Goal: Task Accomplishment & Management: Use online tool/utility

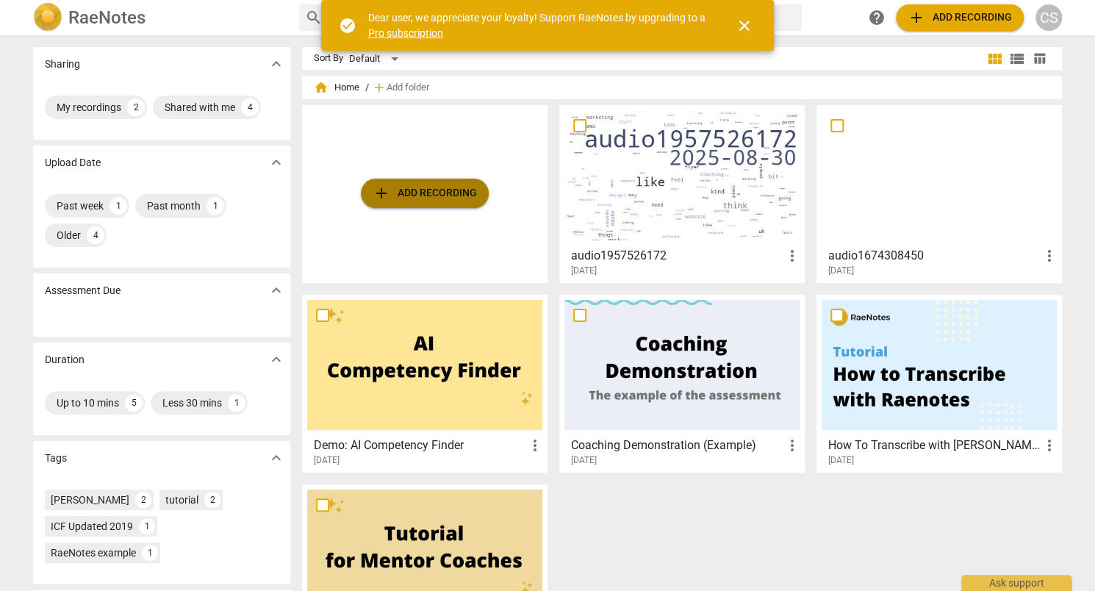
click at [449, 205] on button "add Add recording" at bounding box center [425, 193] width 128 height 29
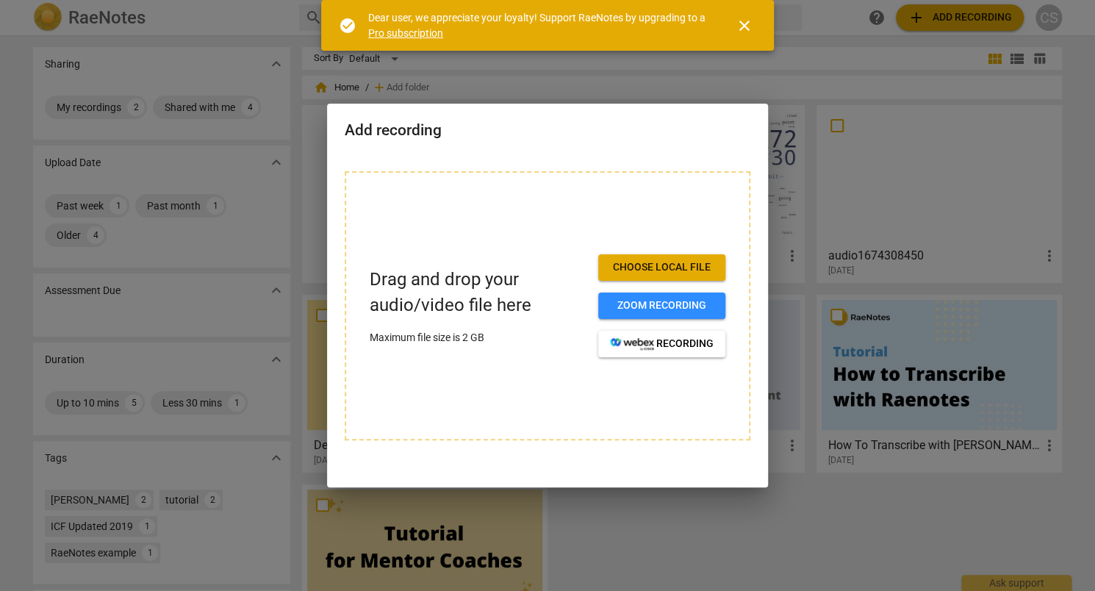
click at [684, 260] on span "Choose local file" at bounding box center [662, 267] width 104 height 15
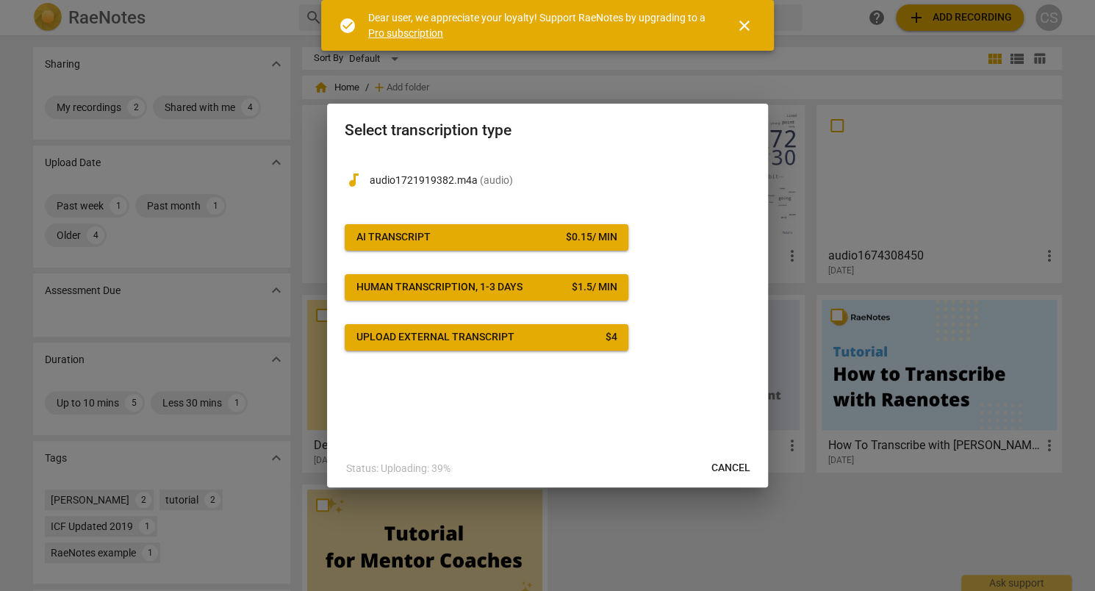
click at [601, 333] on span "Upload external transcript $ 4" at bounding box center [486, 337] width 260 height 15
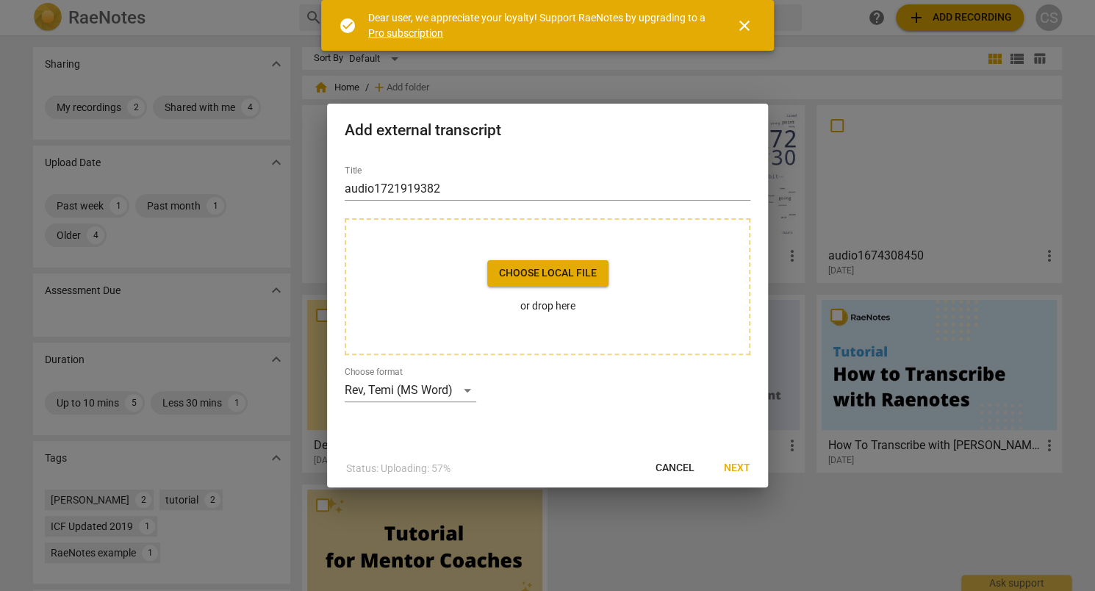
click at [573, 268] on span "Choose local file" at bounding box center [548, 273] width 98 height 15
click at [579, 276] on span "Choose local file" at bounding box center [548, 273] width 98 height 15
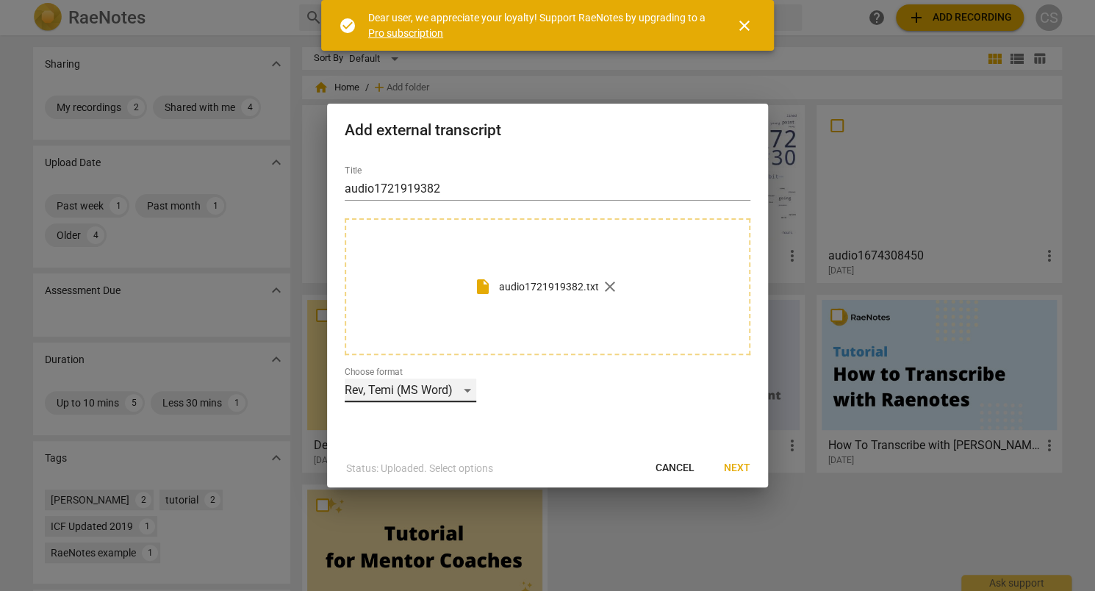
click at [447, 398] on div "Rev, Temi (MS Word)" at bounding box center [411, 391] width 132 height 24
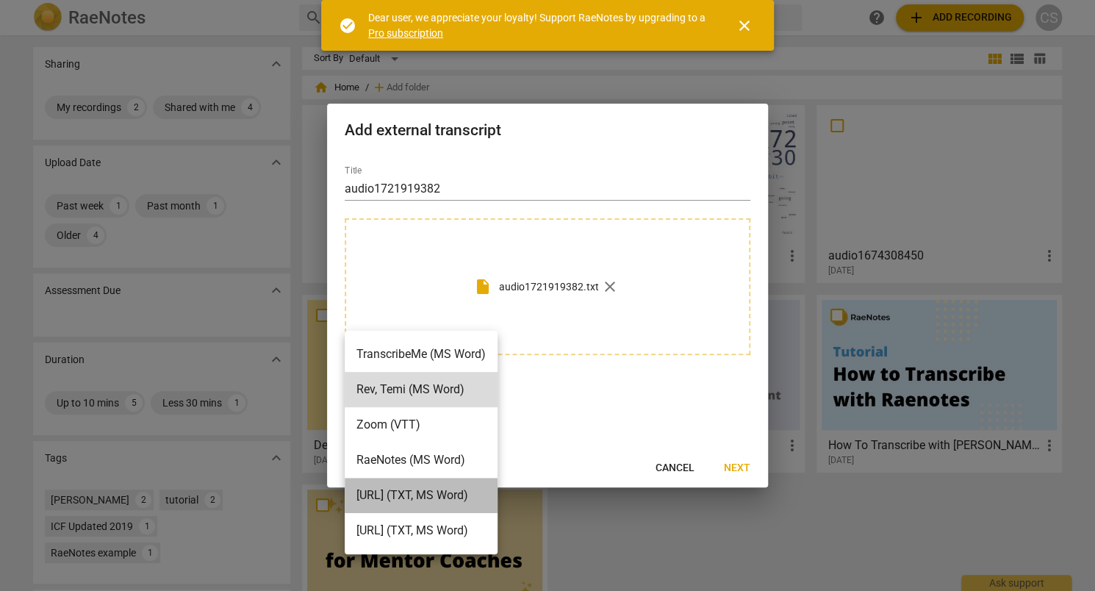
click at [428, 496] on li "[URL] (TXT, MS Word)" at bounding box center [421, 495] width 153 height 35
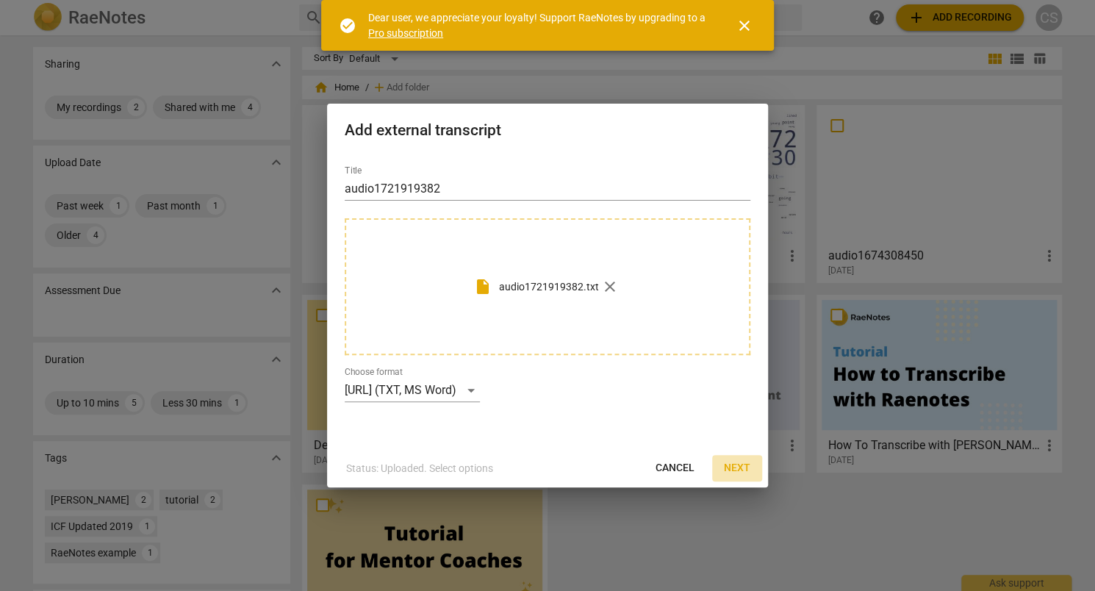
click at [744, 467] on span "Next" at bounding box center [737, 468] width 26 height 15
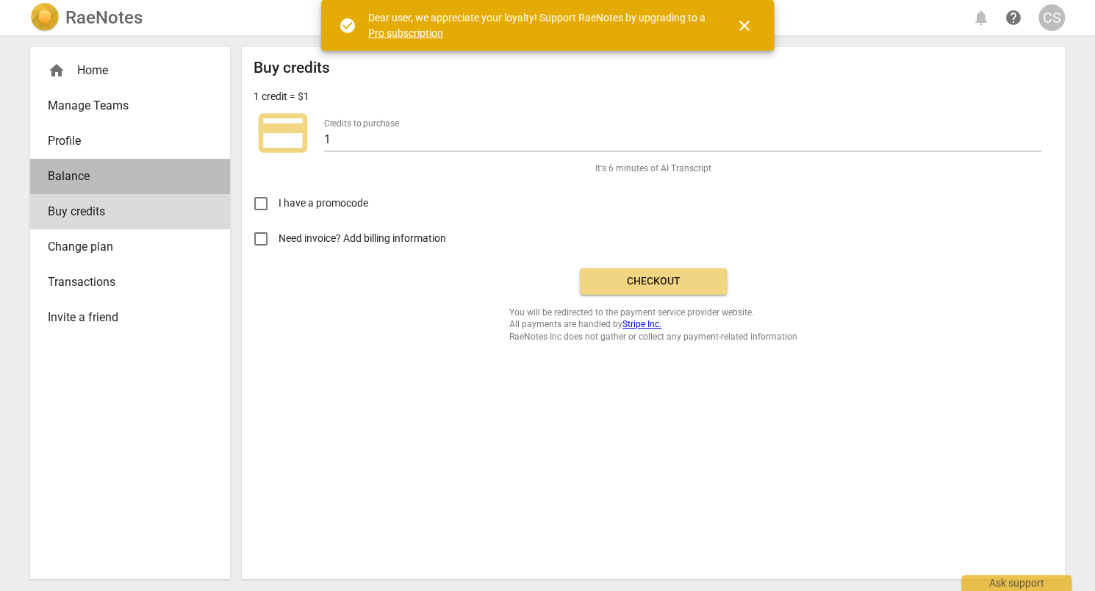
click at [164, 179] on span "Balance" at bounding box center [124, 177] width 153 height 18
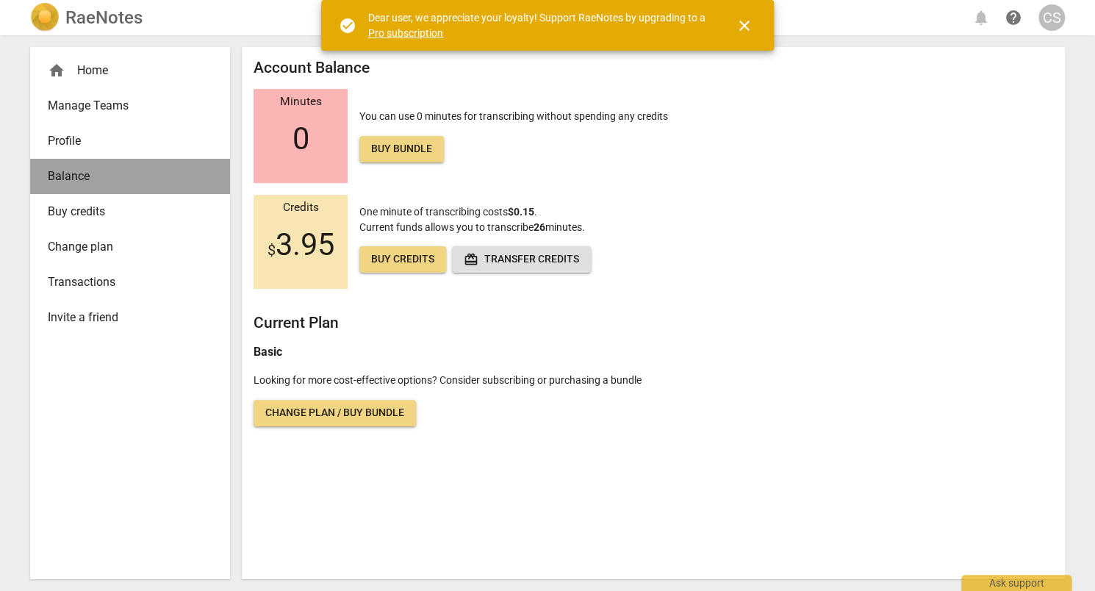
click at [164, 179] on span "Balance" at bounding box center [124, 177] width 153 height 18
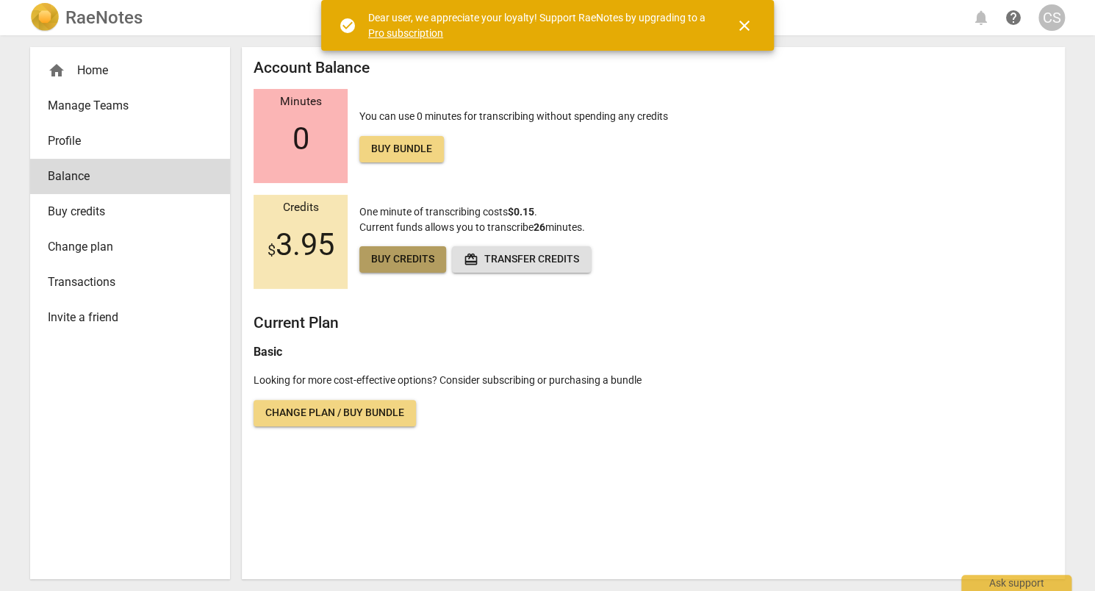
click at [401, 270] on link "Buy credits" at bounding box center [402, 259] width 87 height 26
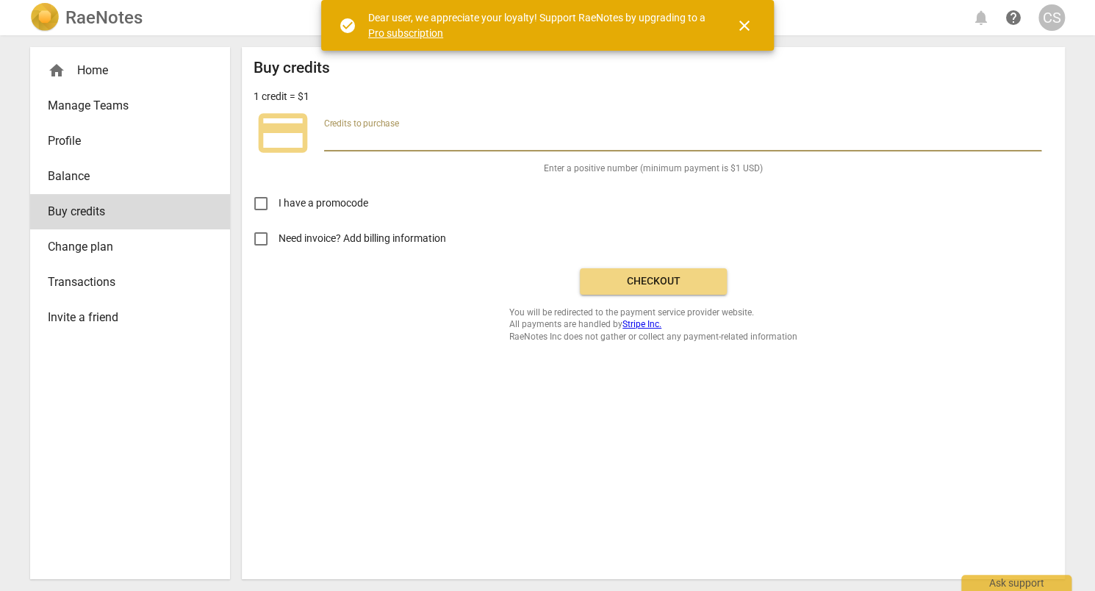
click at [434, 140] on input "number" at bounding box center [682, 140] width 717 height 21
type input "10"
click at [585, 211] on div "I have a promocode" at bounding box center [654, 198] width 800 height 46
click at [667, 287] on span "Checkout" at bounding box center [653, 281] width 123 height 15
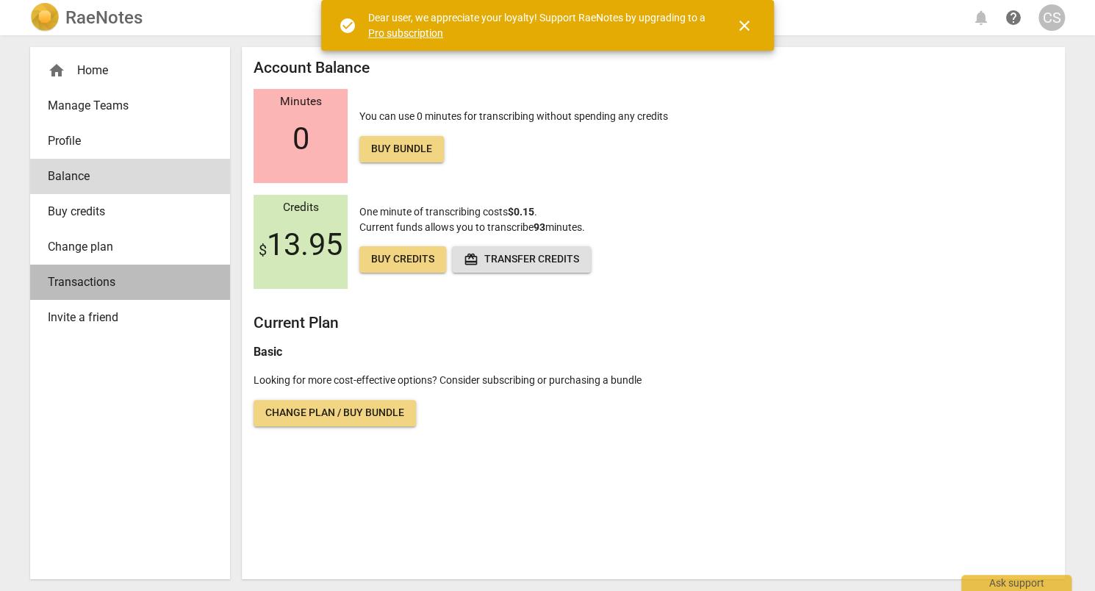
click at [151, 279] on span "Transactions" at bounding box center [124, 282] width 153 height 18
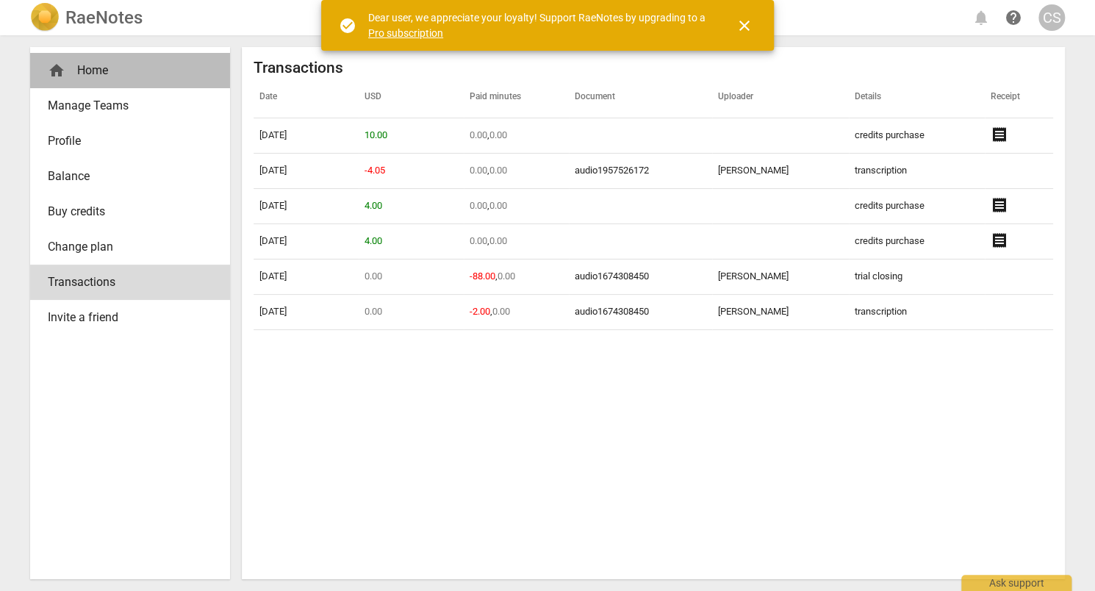
click at [126, 82] on div "home Home" at bounding box center [130, 70] width 200 height 35
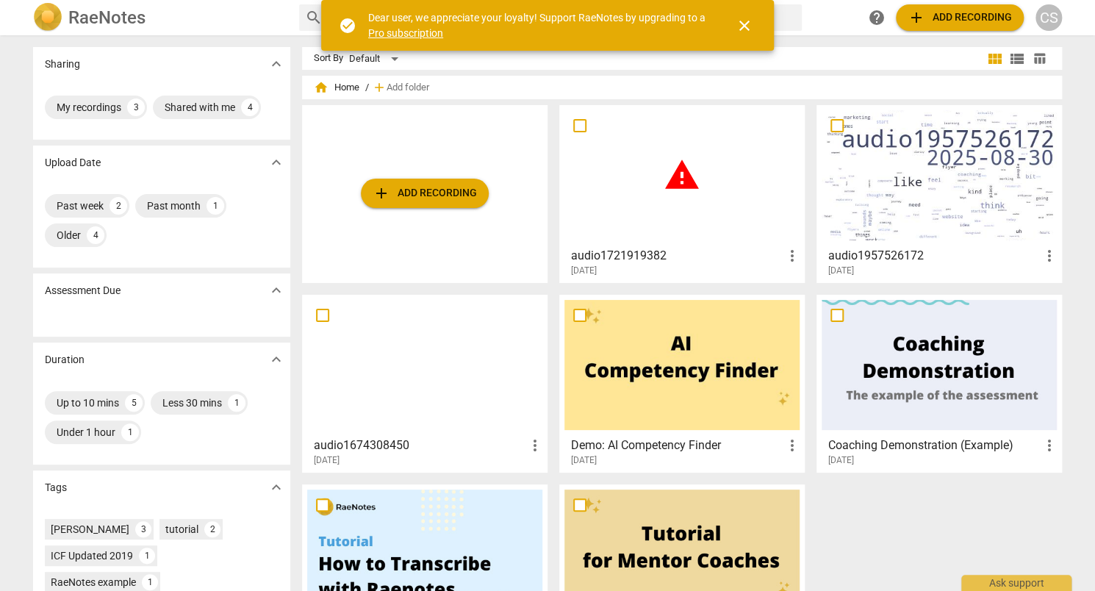
click at [664, 166] on span "warning" at bounding box center [682, 175] width 37 height 37
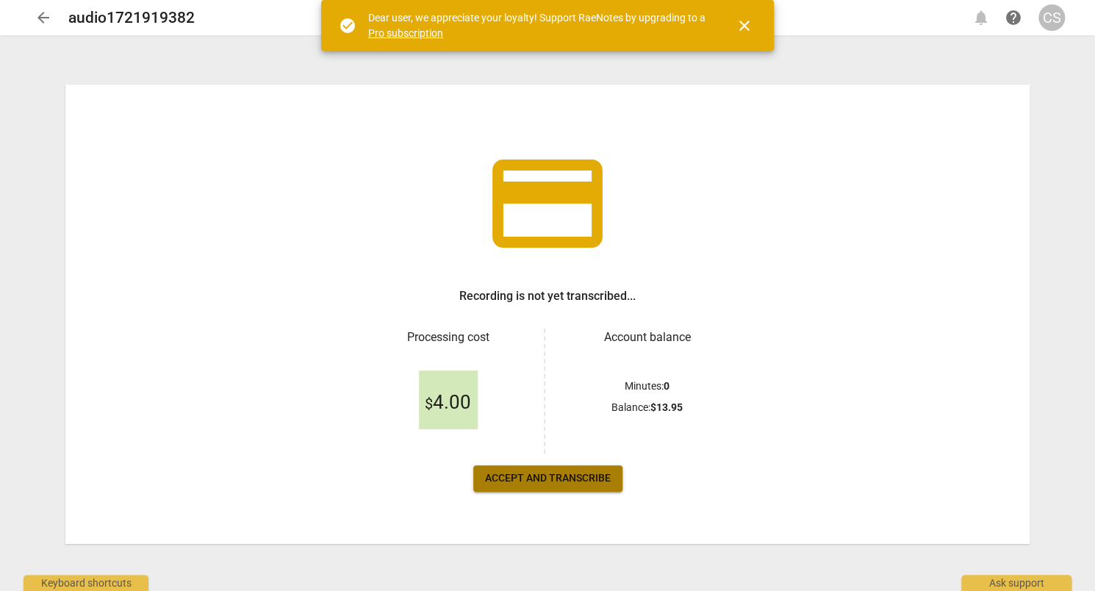
click at [588, 480] on span "Accept and transcribe" at bounding box center [548, 478] width 126 height 15
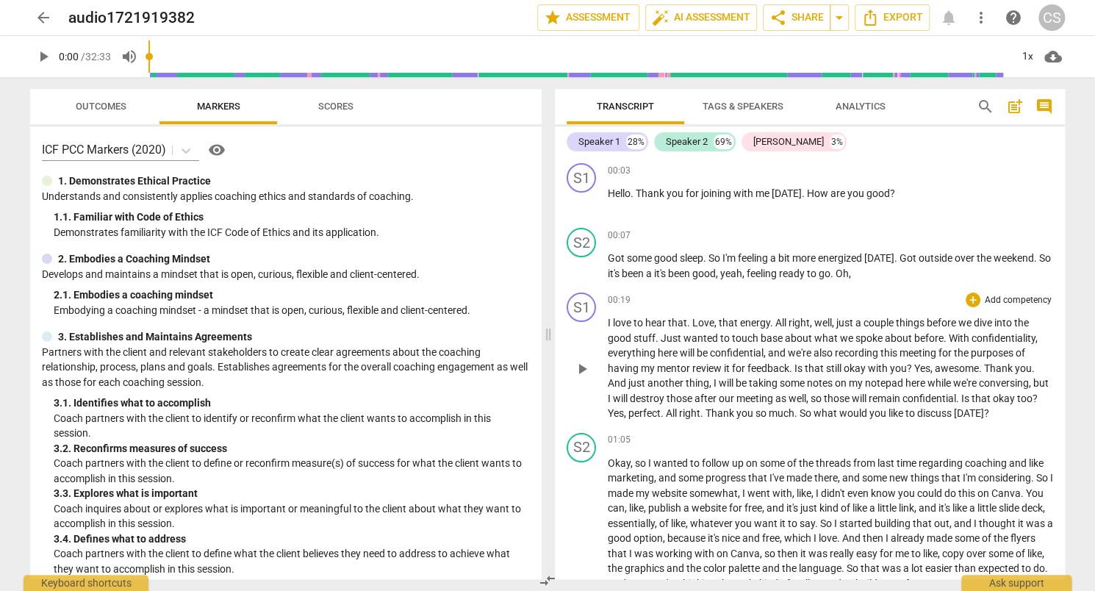
click at [879, 248] on div "00:07 + Add competency keyboard_arrow_right Got some good sleep . So I'm feelin…" at bounding box center [830, 254] width 445 height 53
click at [813, 149] on div "Unknown Speaker 3%" at bounding box center [794, 141] width 105 height 19
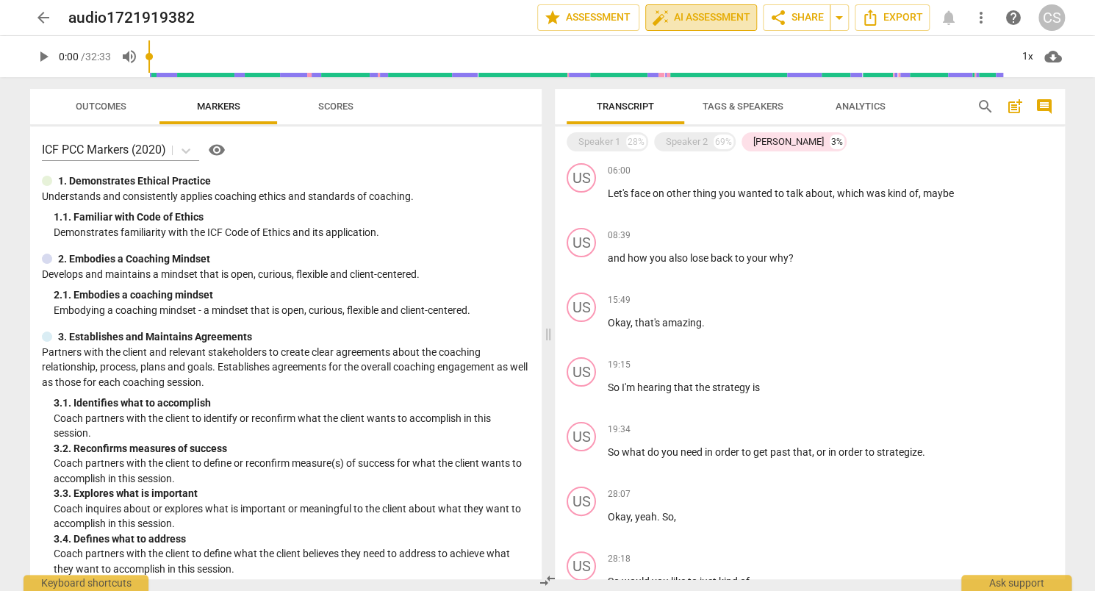
click at [684, 24] on span "auto_fix_high AI Assessment" at bounding box center [701, 18] width 98 height 18
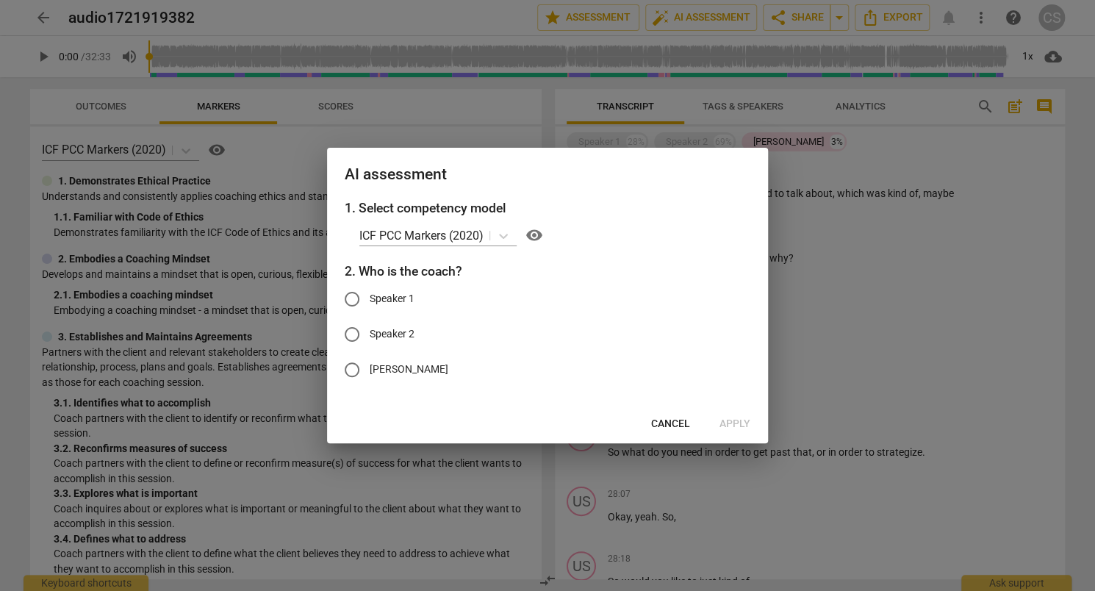
click at [899, 248] on div at bounding box center [547, 295] width 1095 height 591
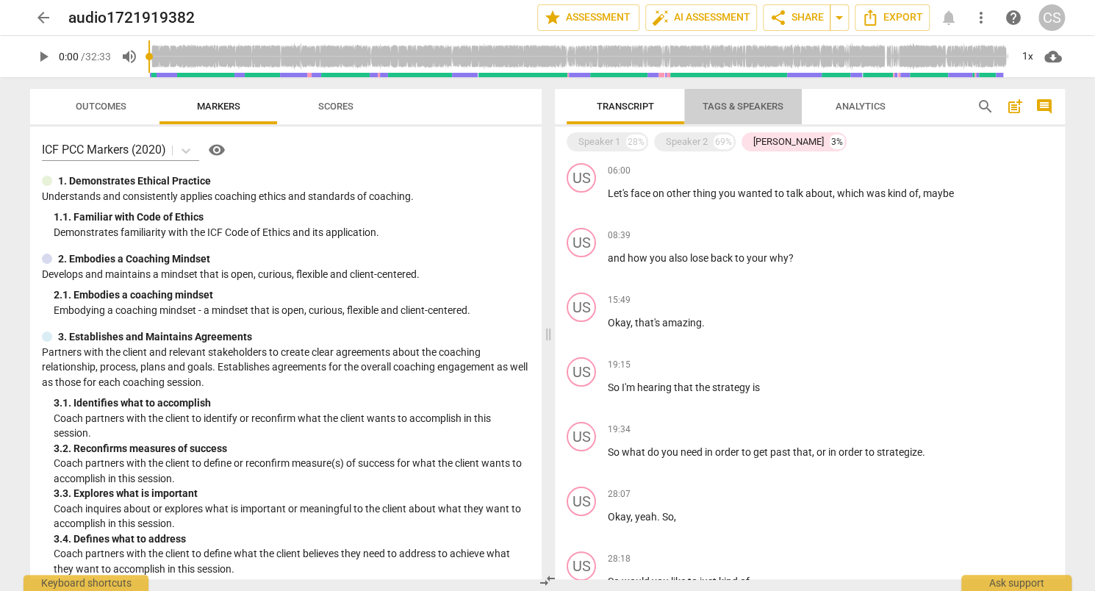
click at [750, 108] on span "Tags & Speakers" at bounding box center [743, 106] width 81 height 11
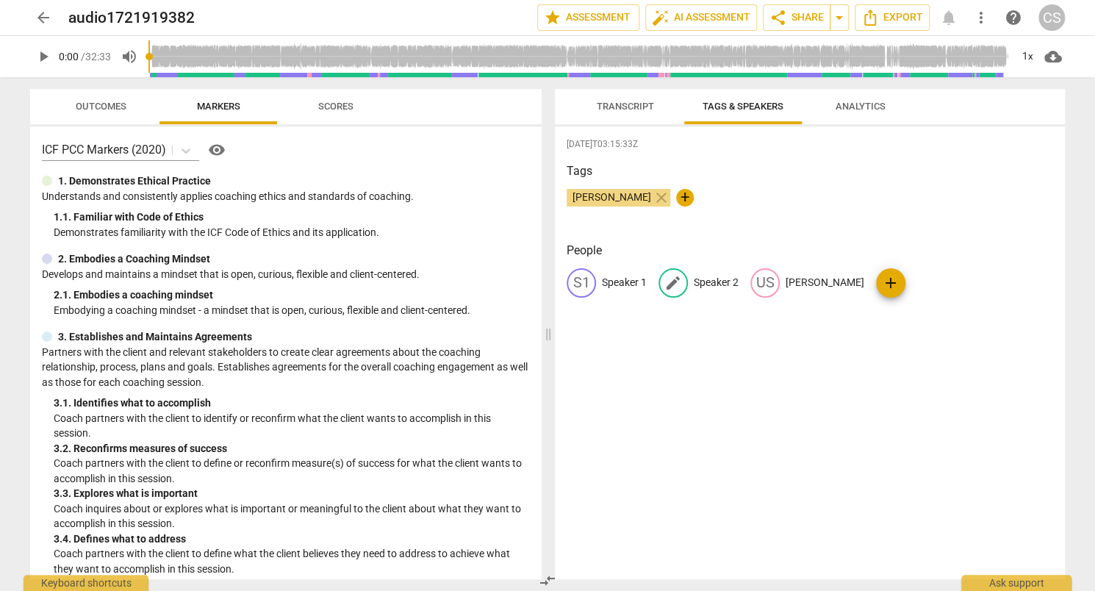
click at [707, 290] on div "edit Speaker 2" at bounding box center [699, 282] width 80 height 29
type input "Client 2"
click at [634, 287] on p "Speaker 1" at bounding box center [624, 282] width 45 height 15
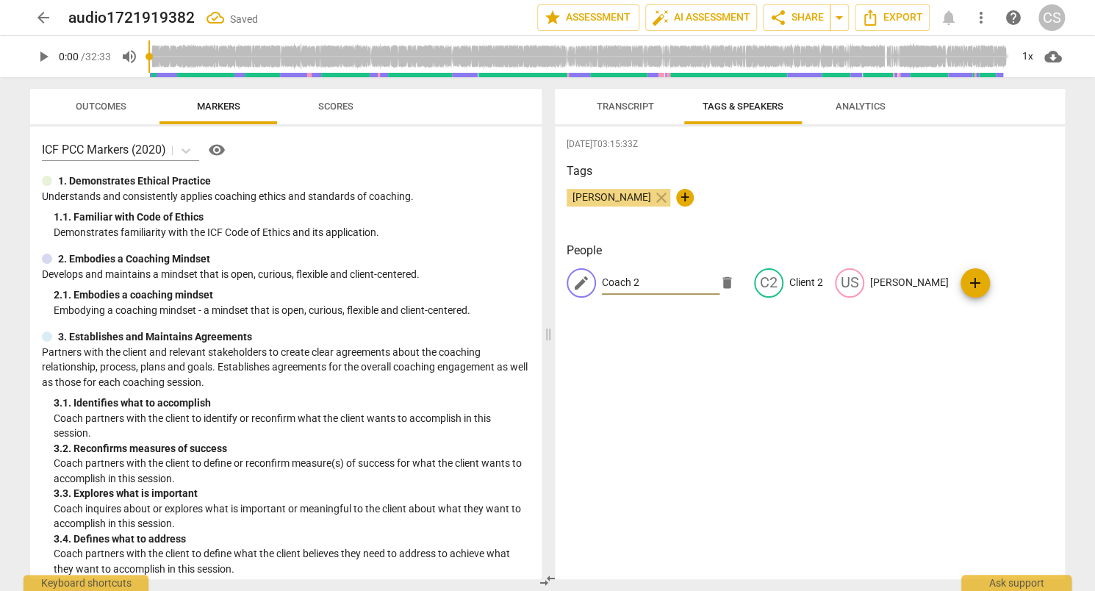
type input "Coach 2"
click at [797, 430] on div "2025-09-03T03:15:33Z Tags Christine Samples close + People edit Coach 2 delete …" at bounding box center [810, 352] width 510 height 453
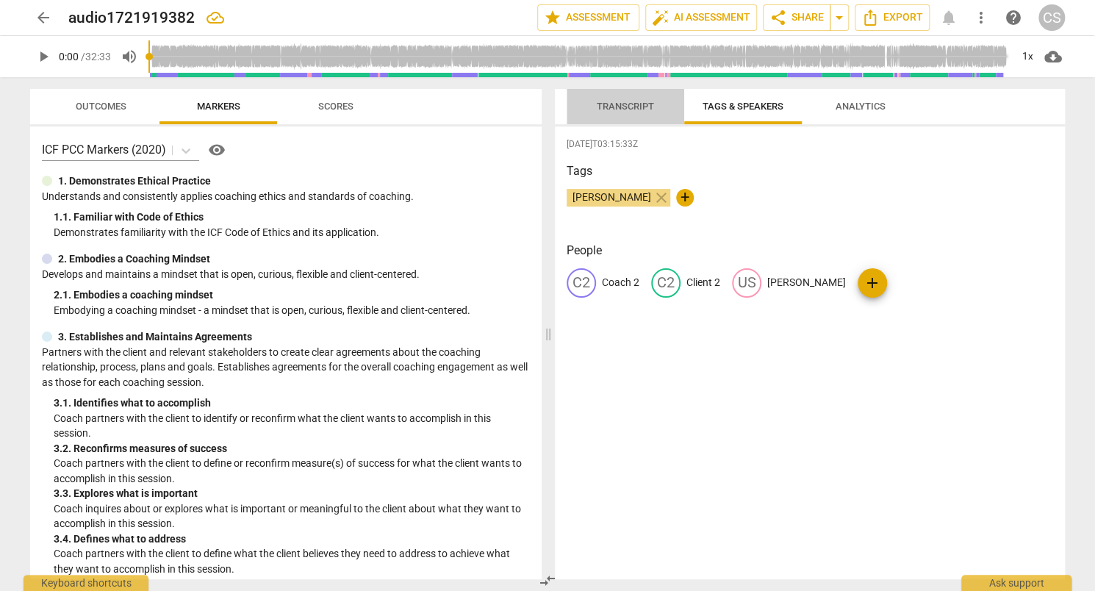
click at [605, 108] on span "Transcript" at bounding box center [625, 106] width 57 height 11
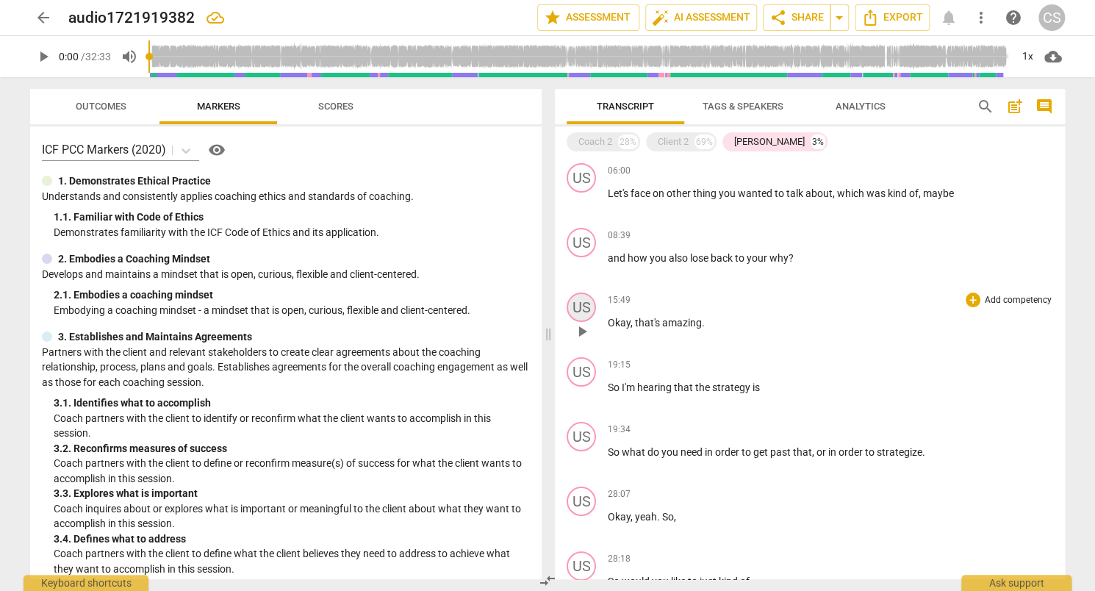
click at [589, 296] on div "US" at bounding box center [581, 307] width 29 height 29
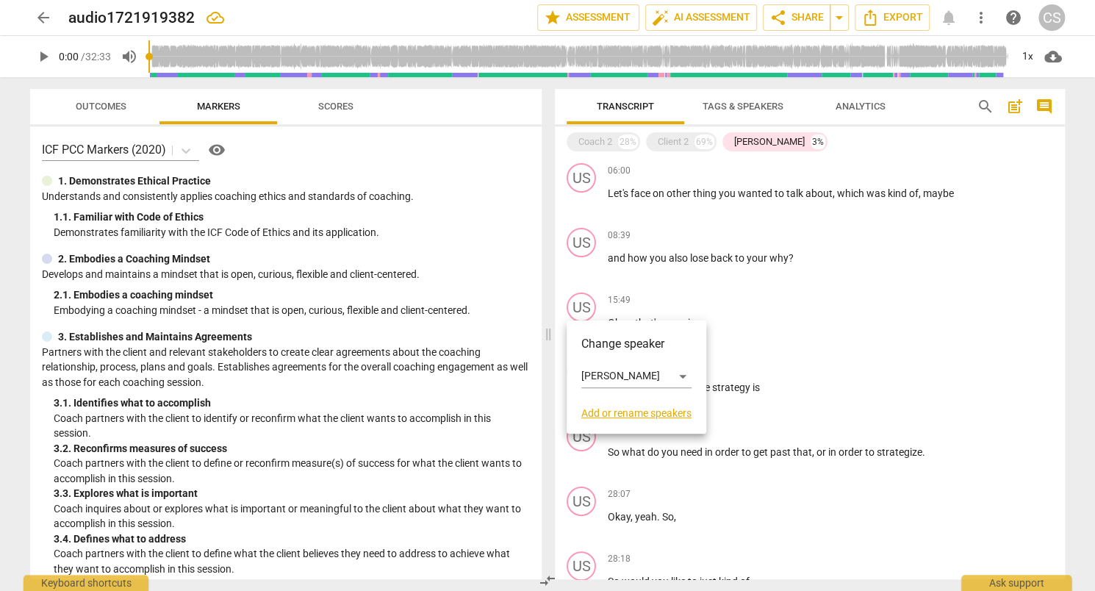
click at [847, 272] on div at bounding box center [547, 295] width 1095 height 591
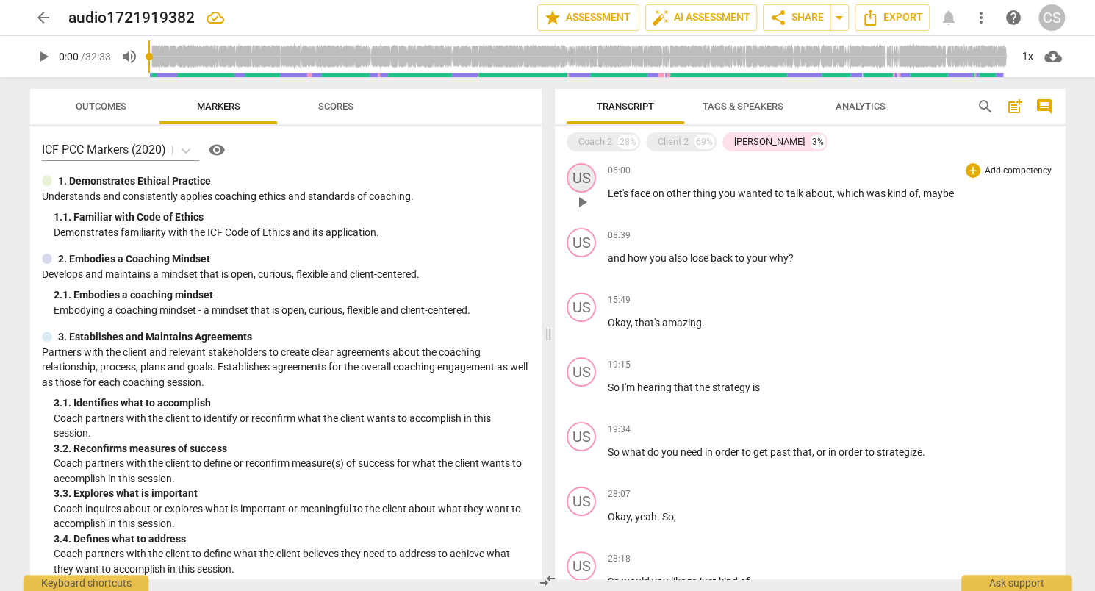
click at [581, 177] on div "US" at bounding box center [581, 177] width 29 height 29
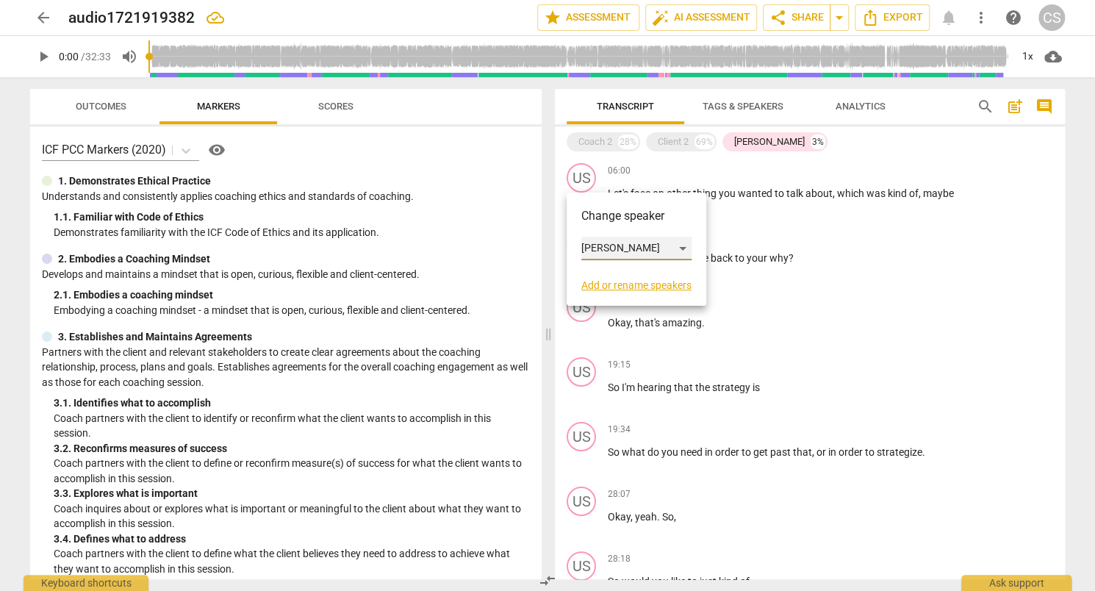
click at [679, 246] on div "Unknown Speaker" at bounding box center [636, 249] width 110 height 24
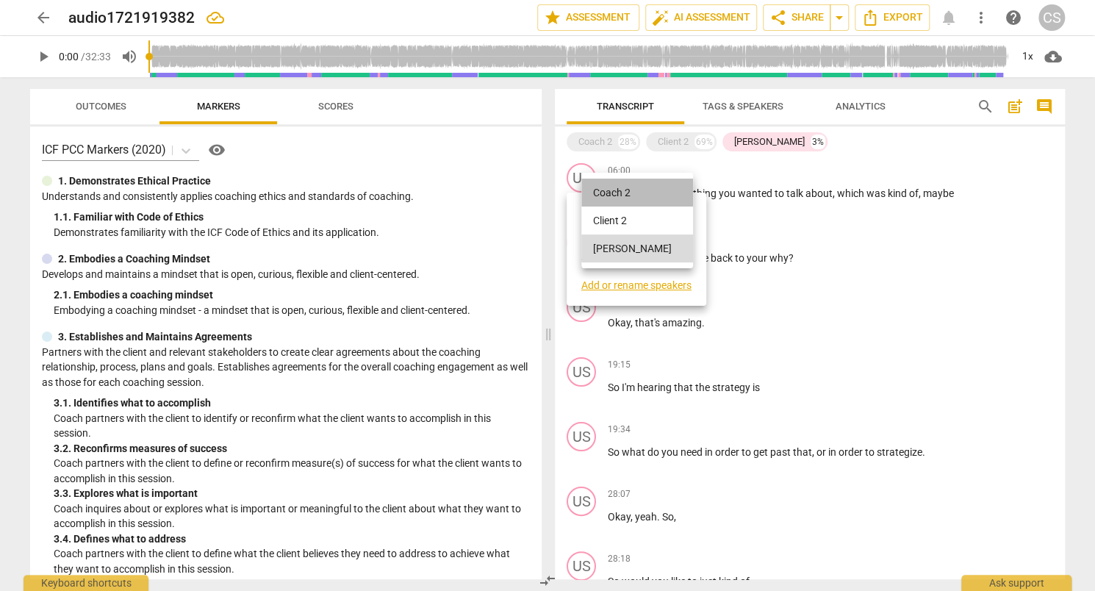
click at [665, 201] on li "Coach 2" at bounding box center [637, 193] width 112 height 28
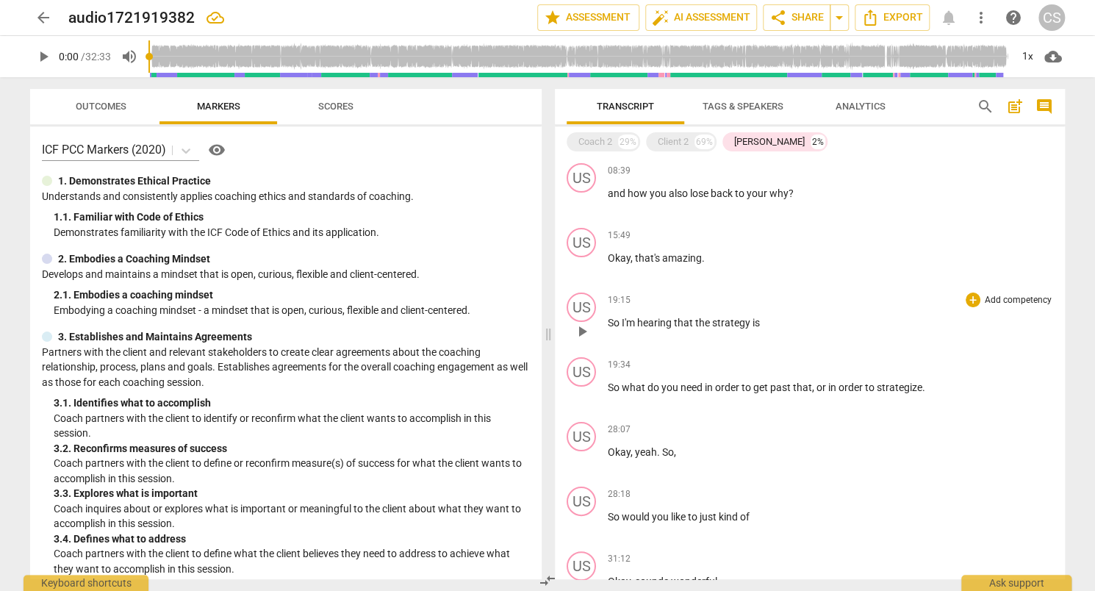
scroll to position [81, 0]
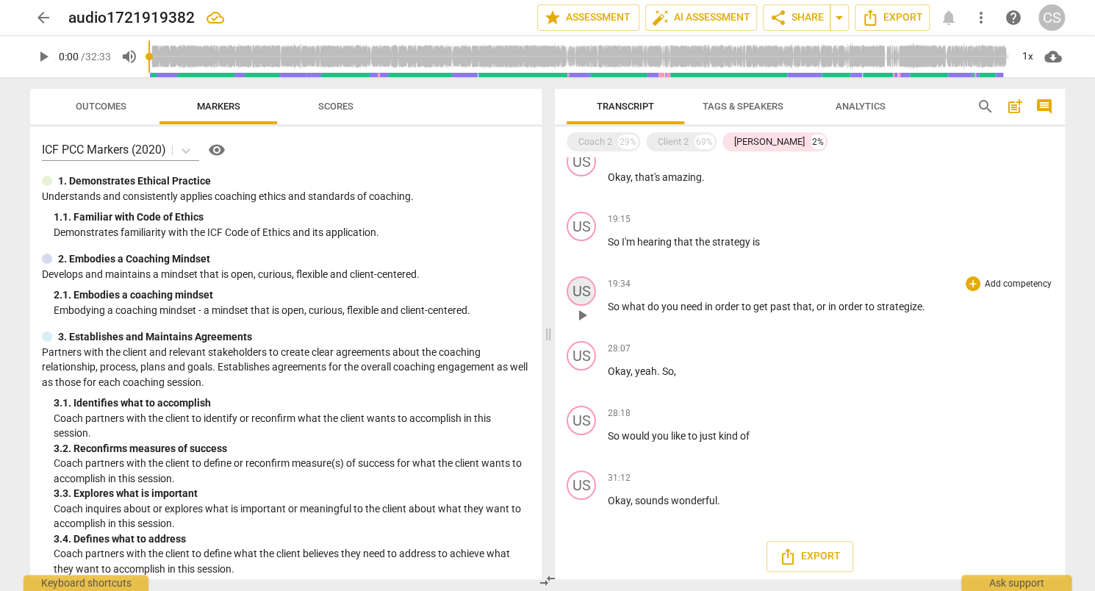
click at [576, 280] on div "US" at bounding box center [581, 290] width 29 height 29
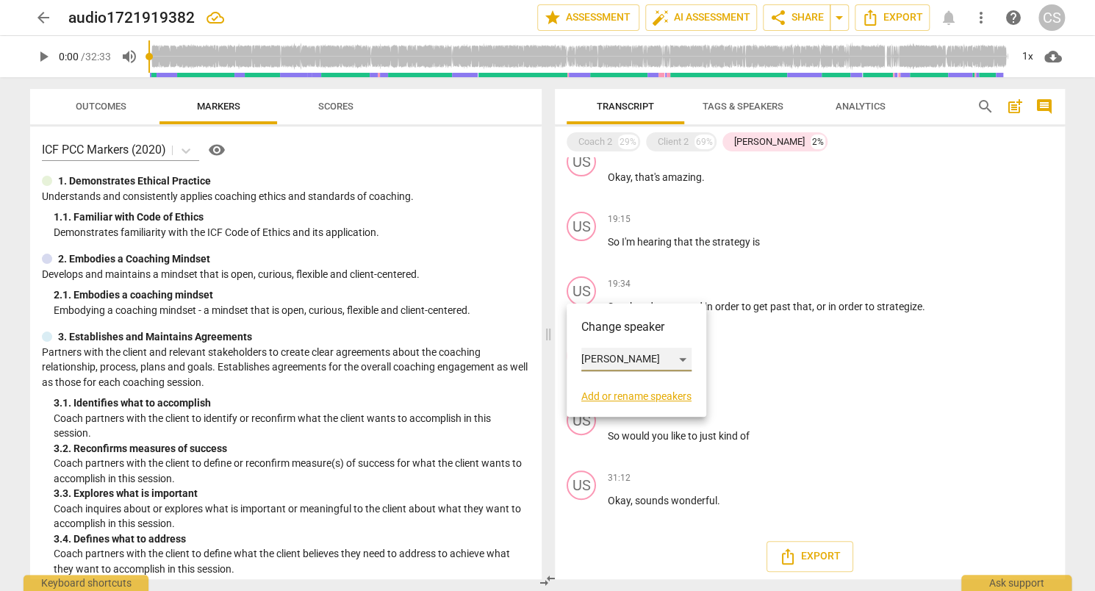
click at [655, 354] on div "Unknown Speaker" at bounding box center [636, 360] width 110 height 24
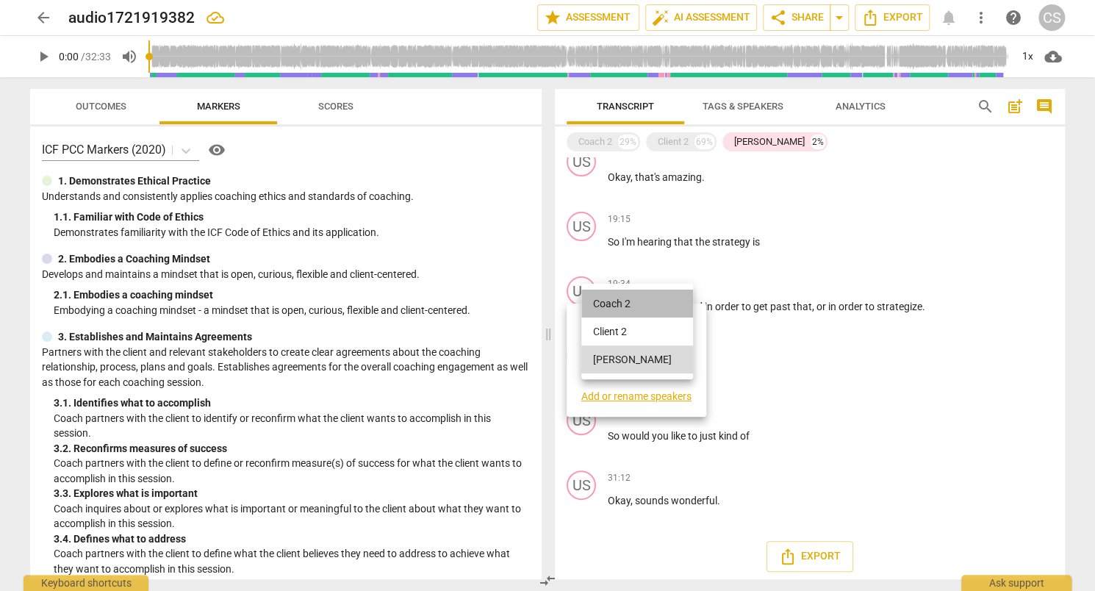
click at [656, 298] on li "Coach 2" at bounding box center [637, 304] width 112 height 28
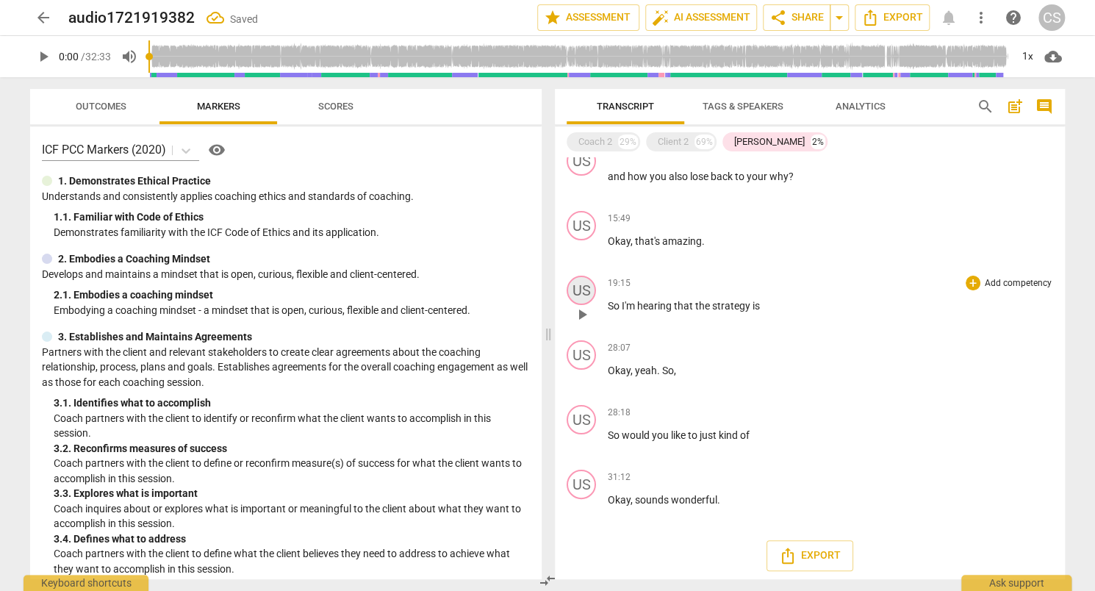
click at [588, 295] on div "US" at bounding box center [581, 290] width 29 height 29
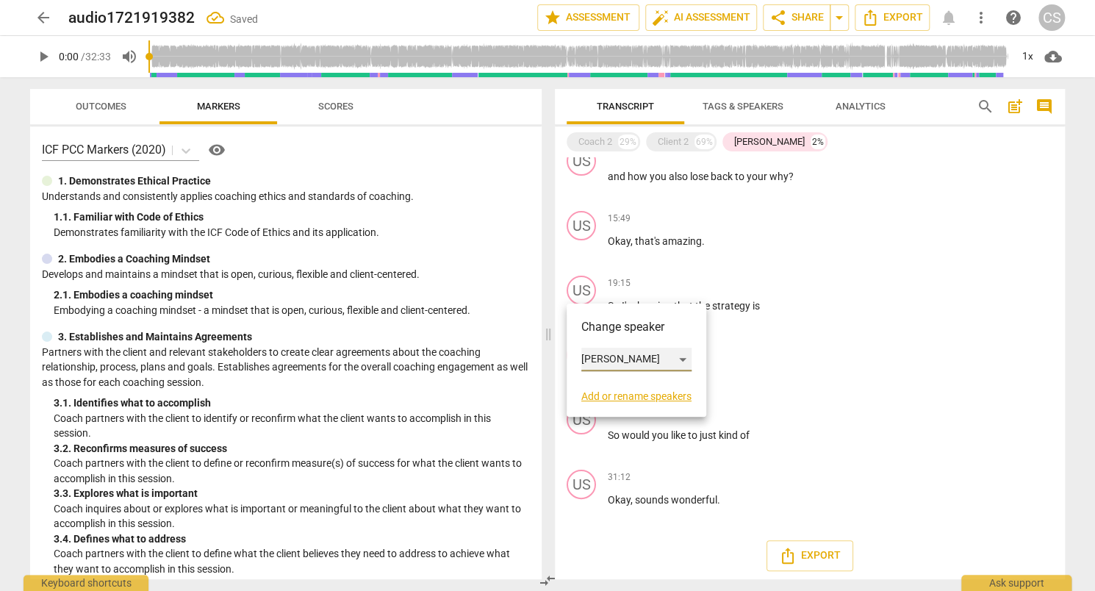
click at [620, 362] on div "Unknown Speaker" at bounding box center [636, 360] width 110 height 24
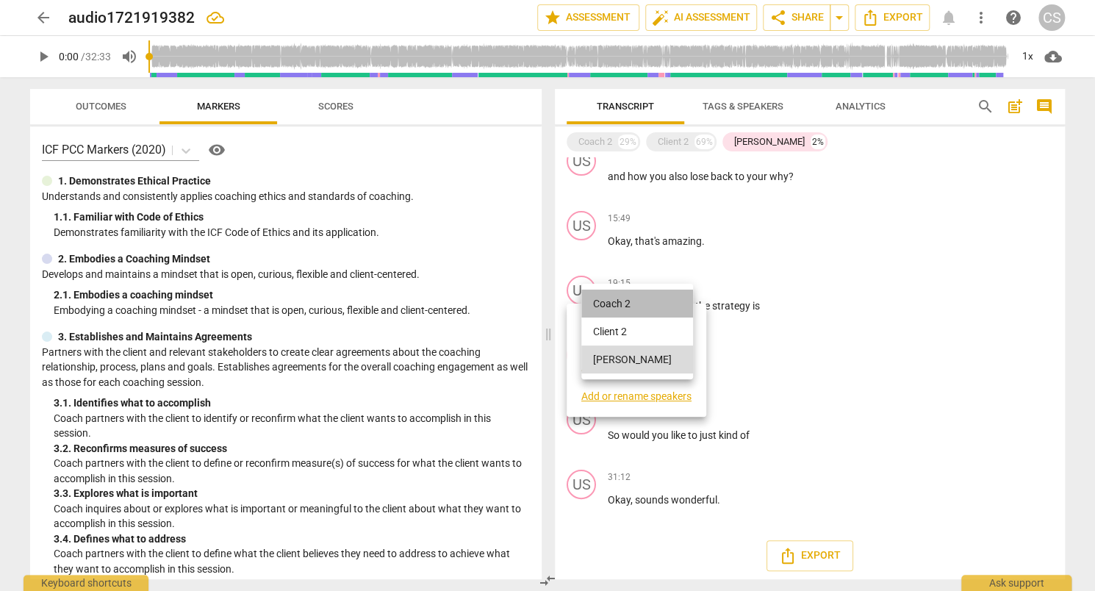
click at [644, 306] on li "Coach 2" at bounding box center [637, 304] width 112 height 28
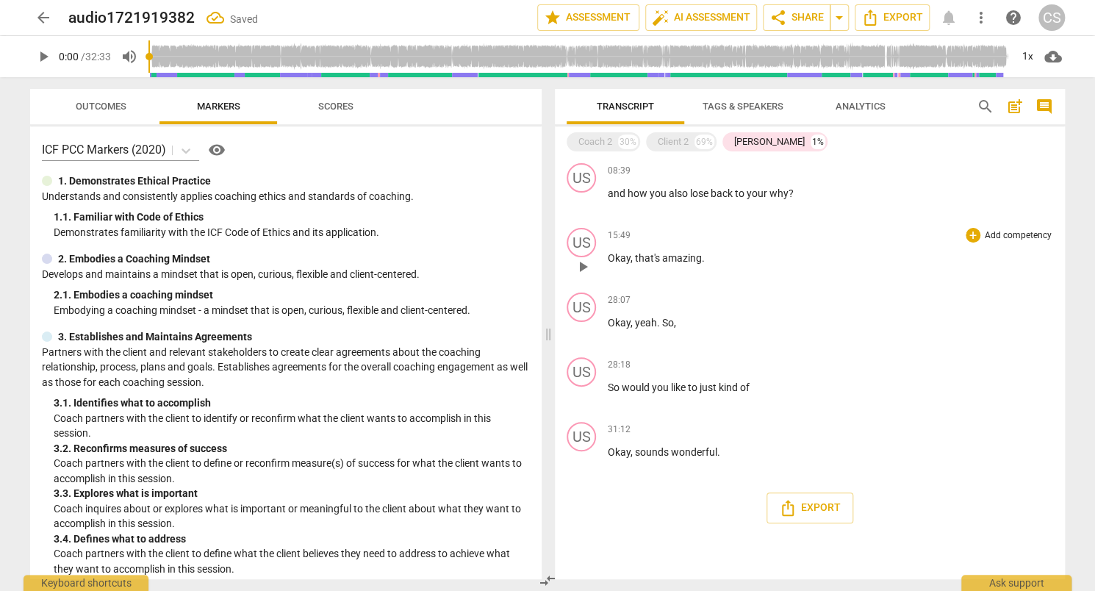
drag, startPoint x: 644, startPoint y: 306, endPoint x: 670, endPoint y: 245, distance: 66.2
click at [670, 245] on div "C2 play_arrow pause 00:03 + Add competency keyboard_arrow_right Hello . Thank y…" at bounding box center [810, 368] width 510 height 422
click at [579, 168] on div "US" at bounding box center [581, 177] width 29 height 29
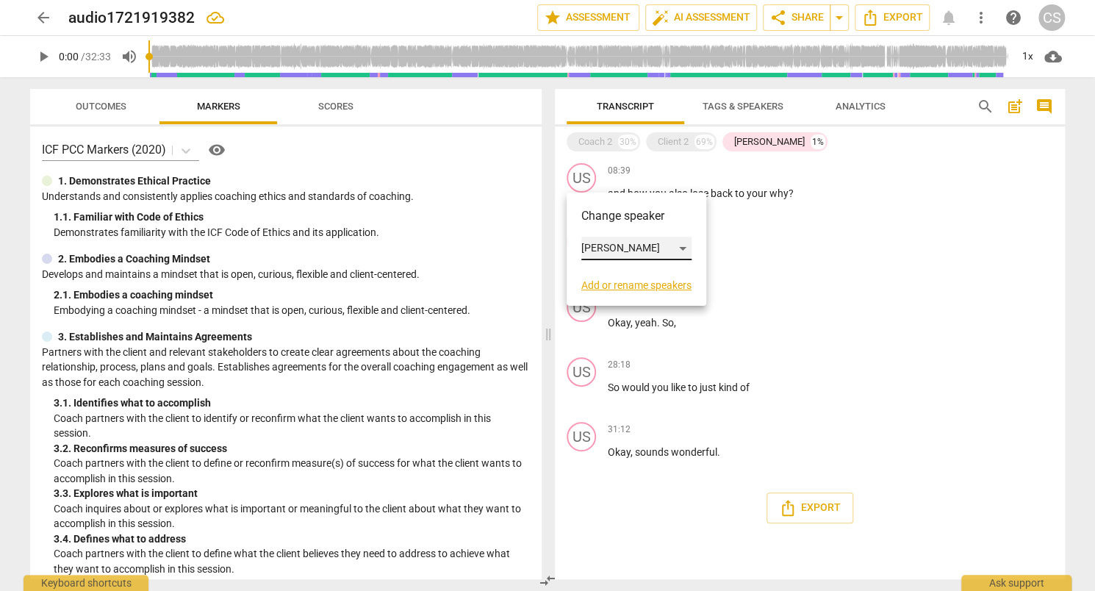
click at [672, 248] on div "Unknown Speaker" at bounding box center [636, 249] width 110 height 24
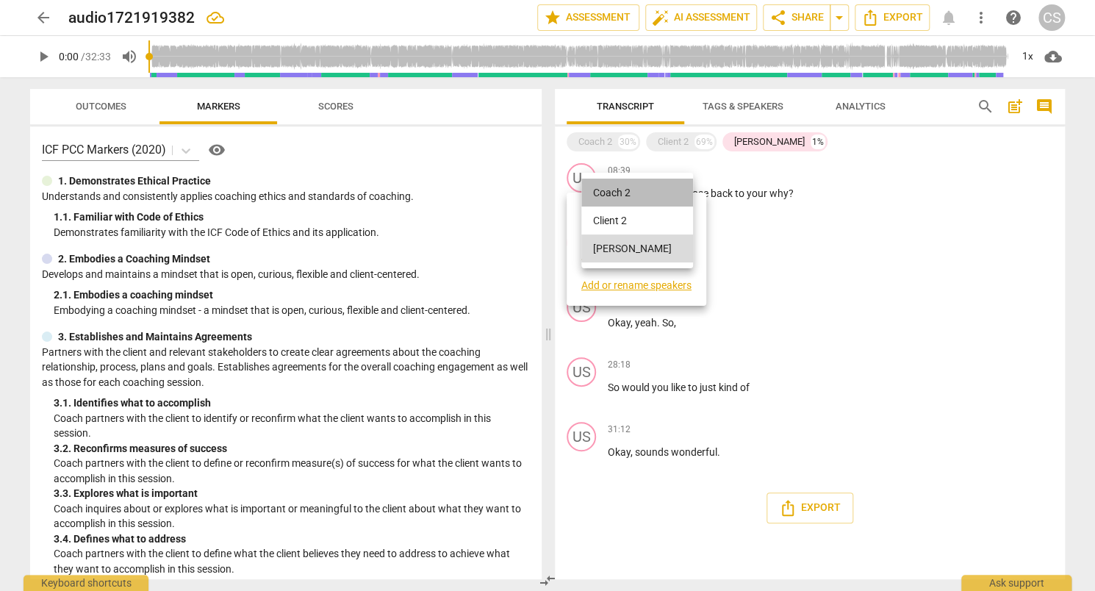
click at [653, 188] on li "Coach 2" at bounding box center [637, 193] width 112 height 28
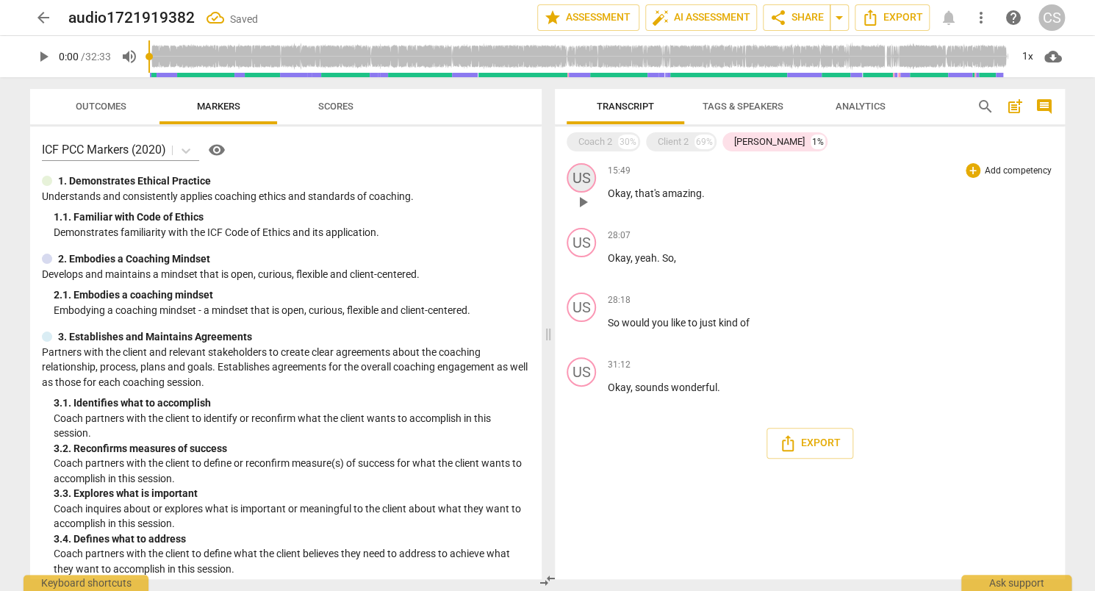
click at [581, 170] on div "US" at bounding box center [581, 177] width 29 height 29
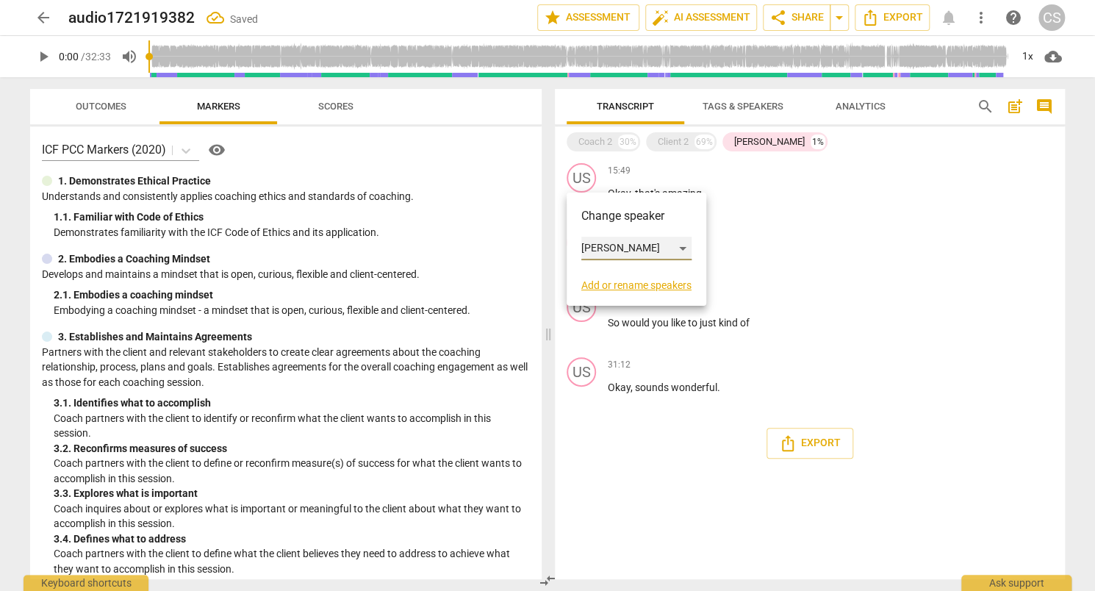
click at [607, 252] on div "Unknown Speaker" at bounding box center [636, 249] width 110 height 24
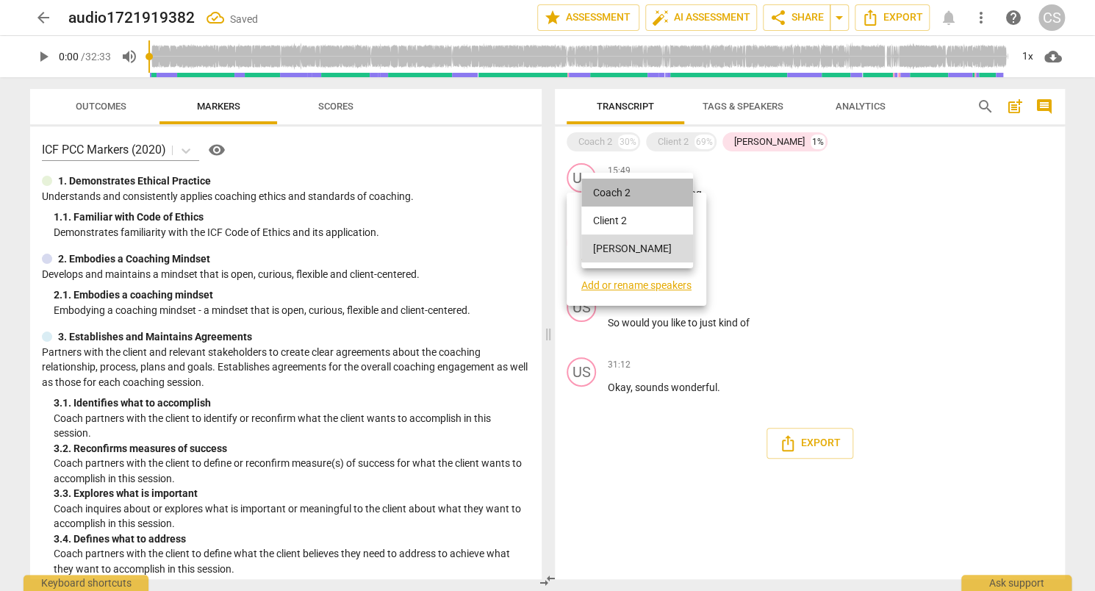
click at [668, 179] on li "Coach 2" at bounding box center [637, 193] width 112 height 28
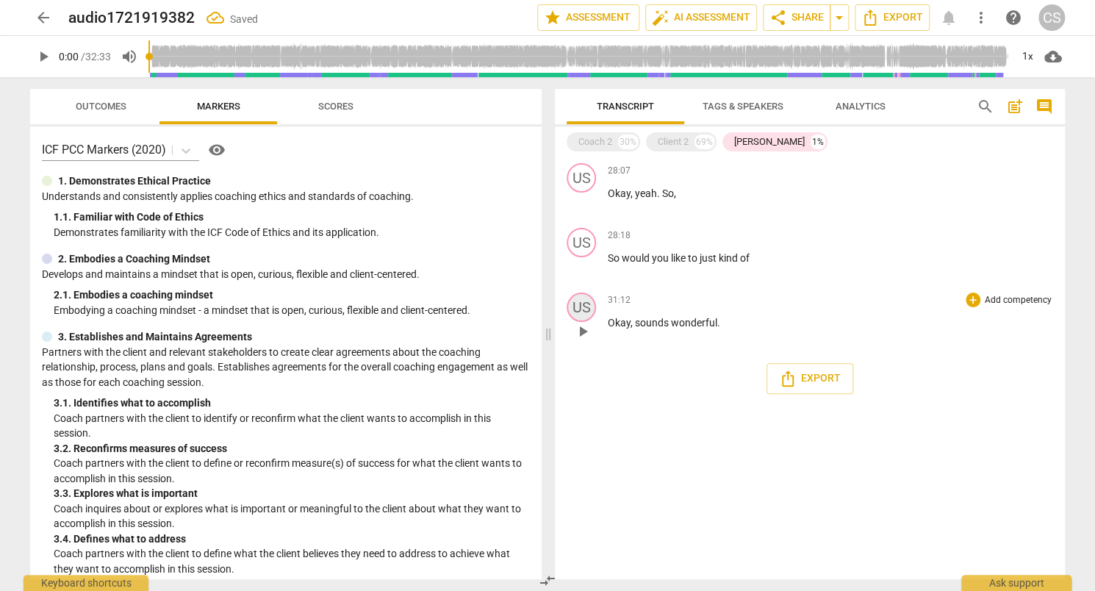
click at [591, 309] on div "US" at bounding box center [581, 307] width 29 height 29
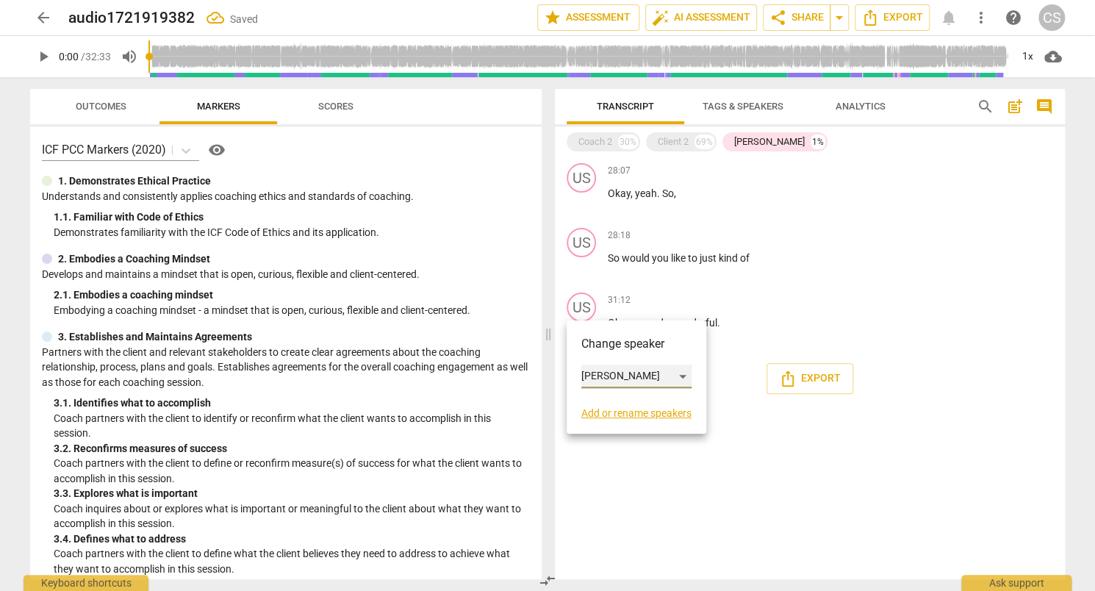
click at [619, 365] on div "Unknown Speaker" at bounding box center [636, 377] width 110 height 24
click at [650, 323] on ul "Coach 2 Client 2 Unknown Speaker" at bounding box center [637, 349] width 112 height 96
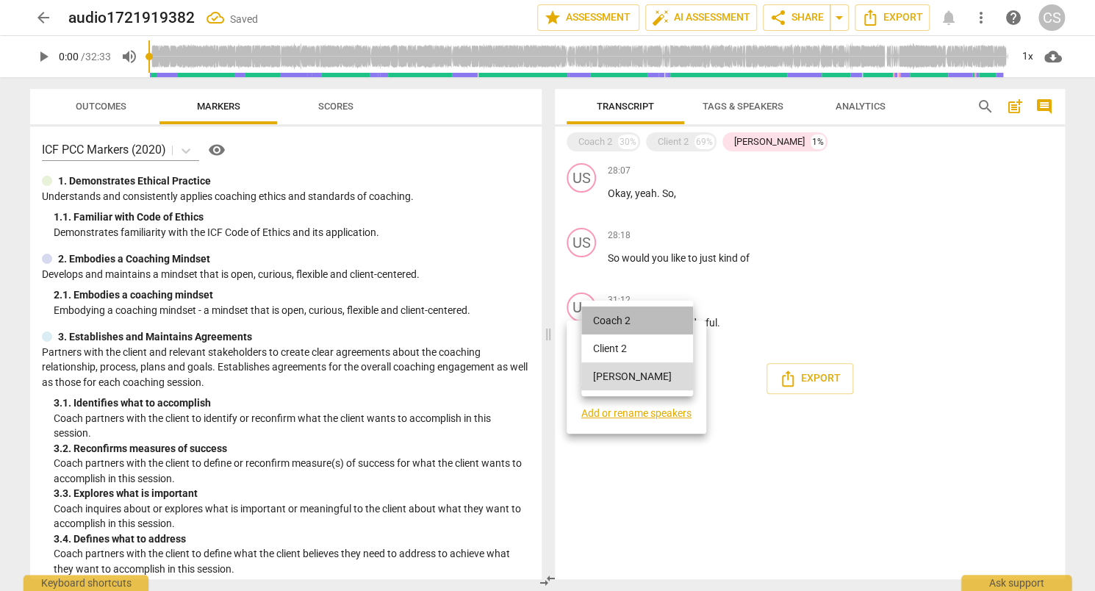
click at [650, 323] on li "Coach 2" at bounding box center [637, 320] width 112 height 28
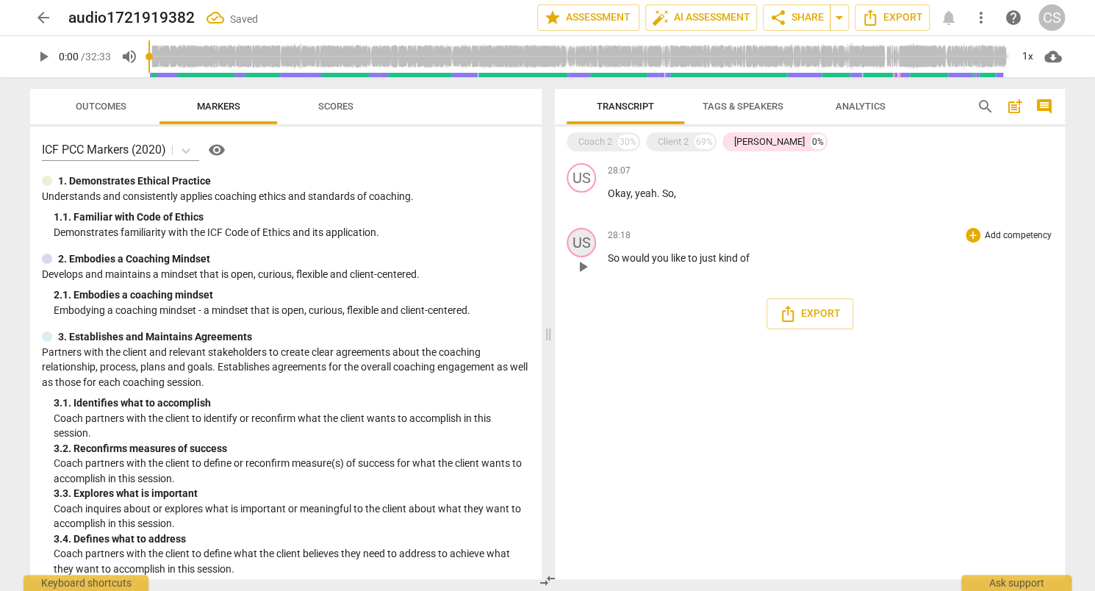
click at [578, 243] on div "US" at bounding box center [581, 242] width 29 height 29
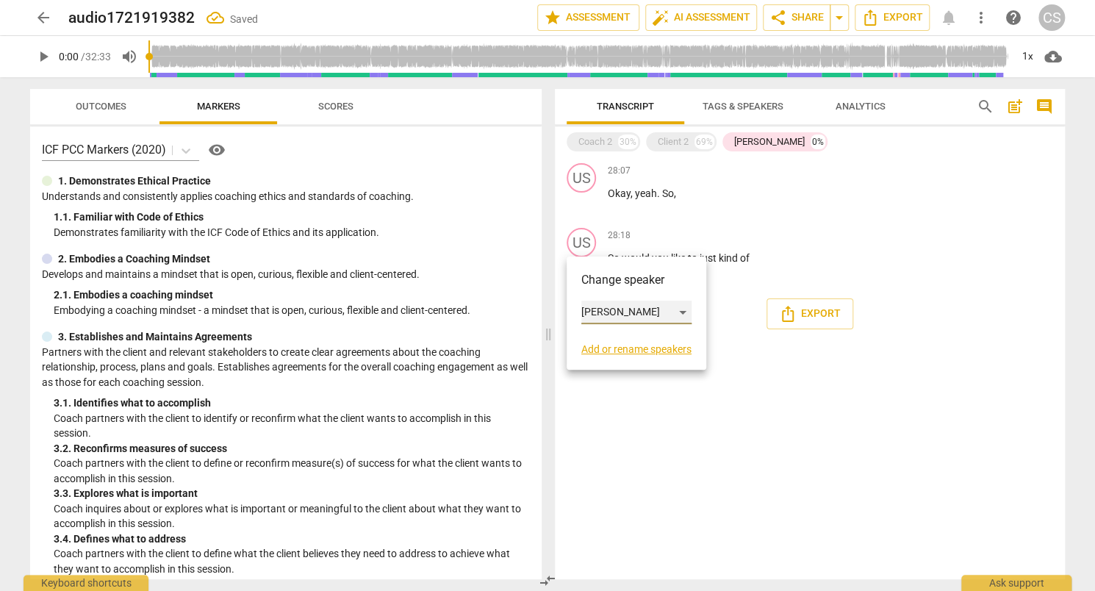
click at [644, 306] on div "Unknown Speaker" at bounding box center [636, 313] width 110 height 24
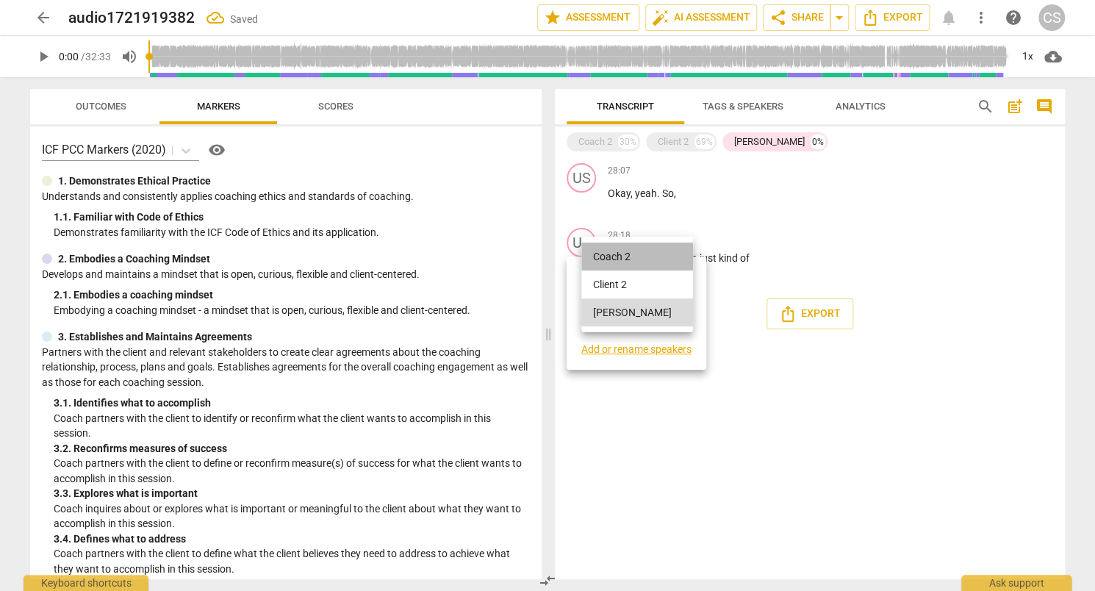
click at [653, 261] on li "Coach 2" at bounding box center [637, 257] width 112 height 28
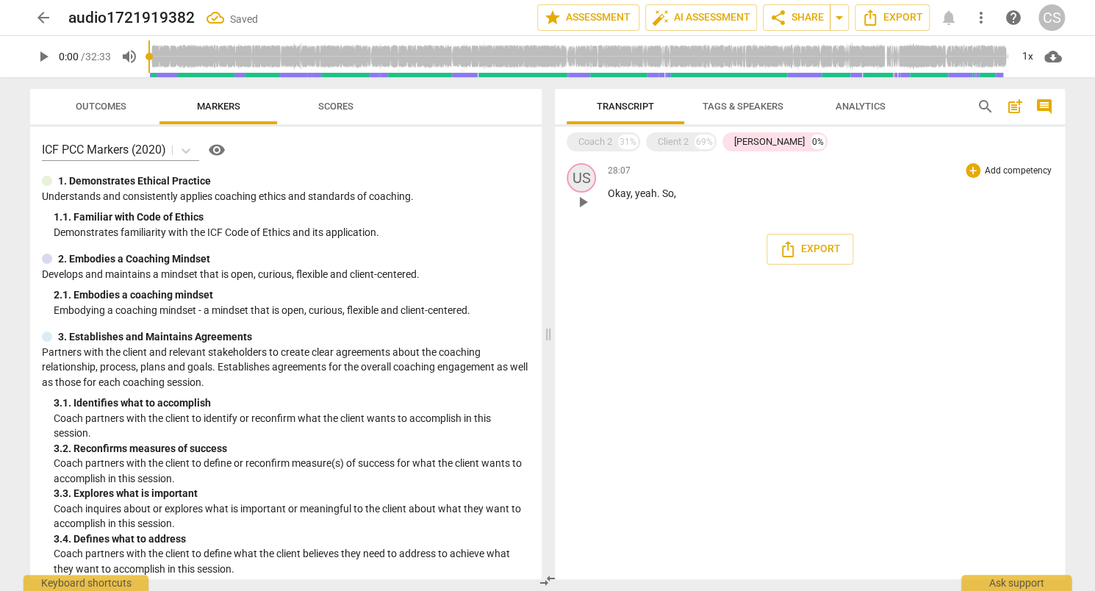
click at [579, 170] on div "US" at bounding box center [581, 177] width 29 height 29
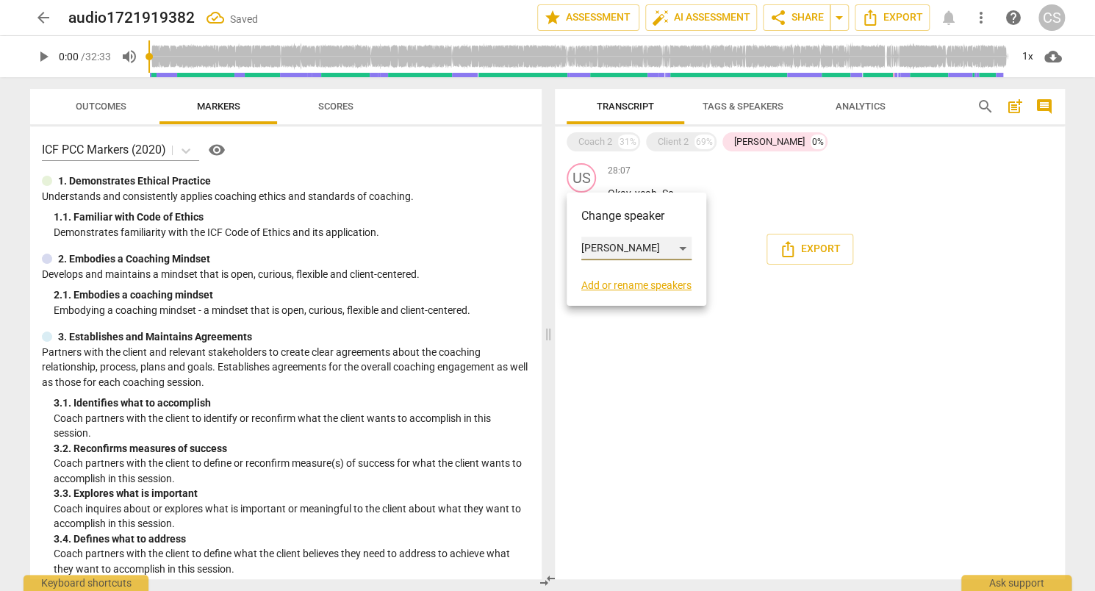
click at [643, 243] on div "Unknown Speaker" at bounding box center [636, 249] width 110 height 24
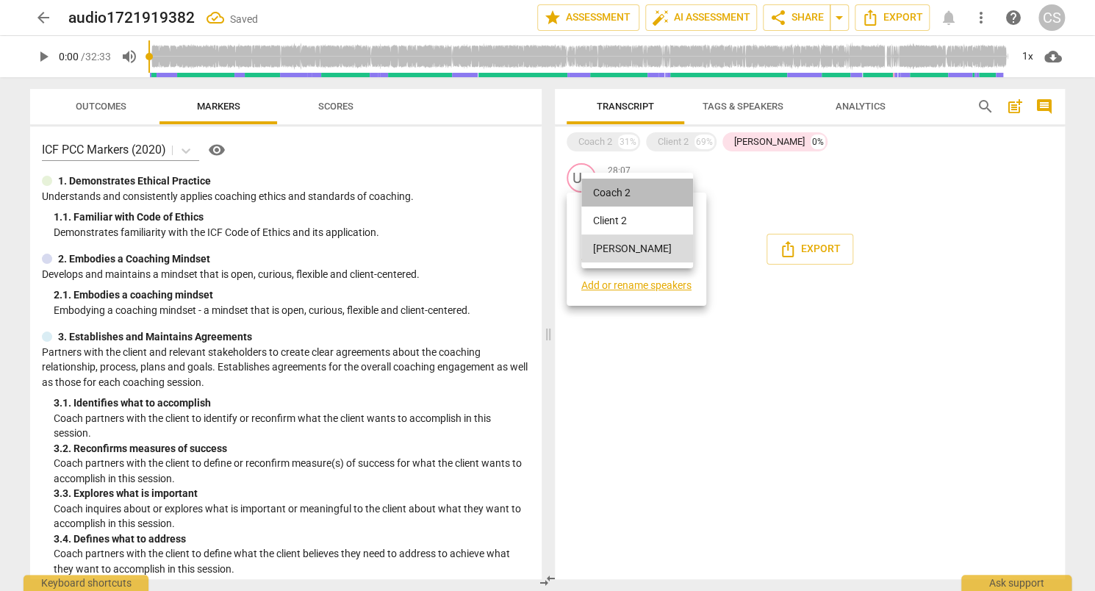
click at [658, 193] on li "Coach 2" at bounding box center [637, 193] width 112 height 28
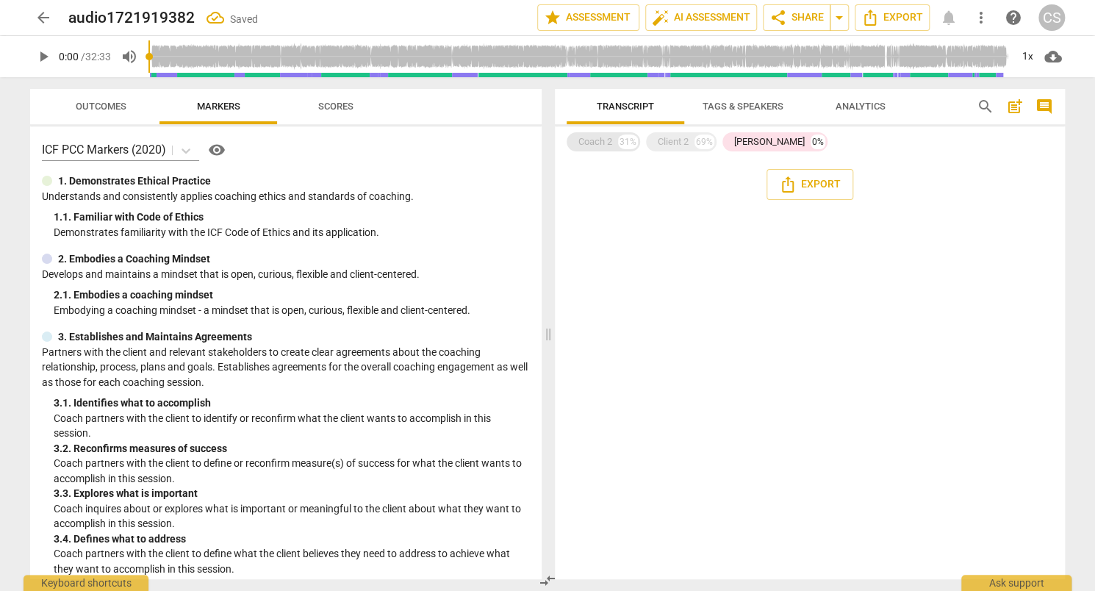
click at [620, 149] on div "31%" at bounding box center [628, 142] width 20 height 15
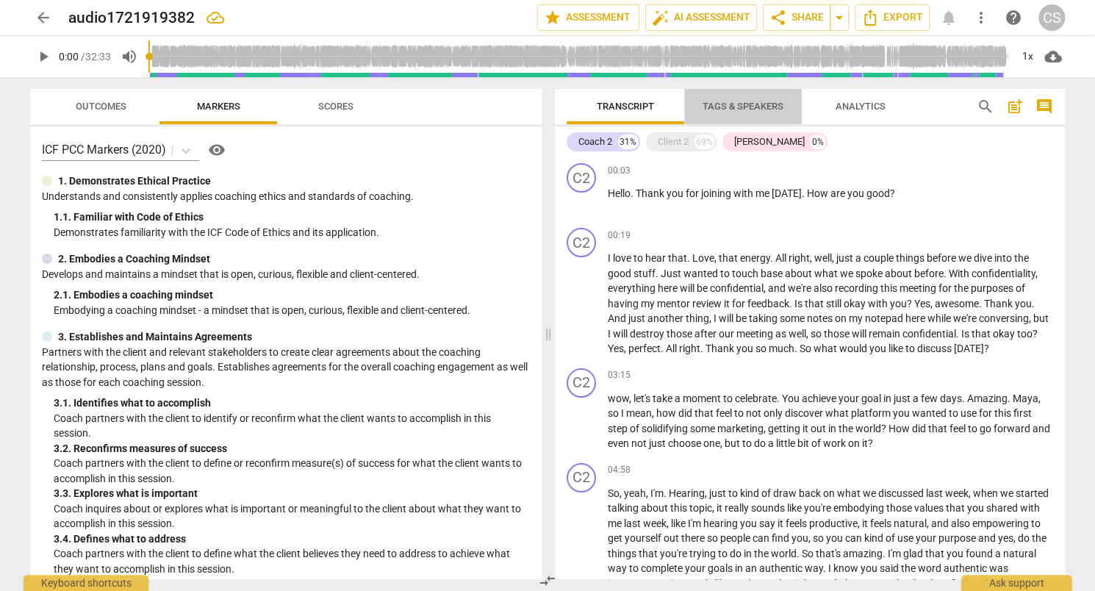
click at [767, 102] on span "Tags & Speakers" at bounding box center [743, 106] width 81 height 11
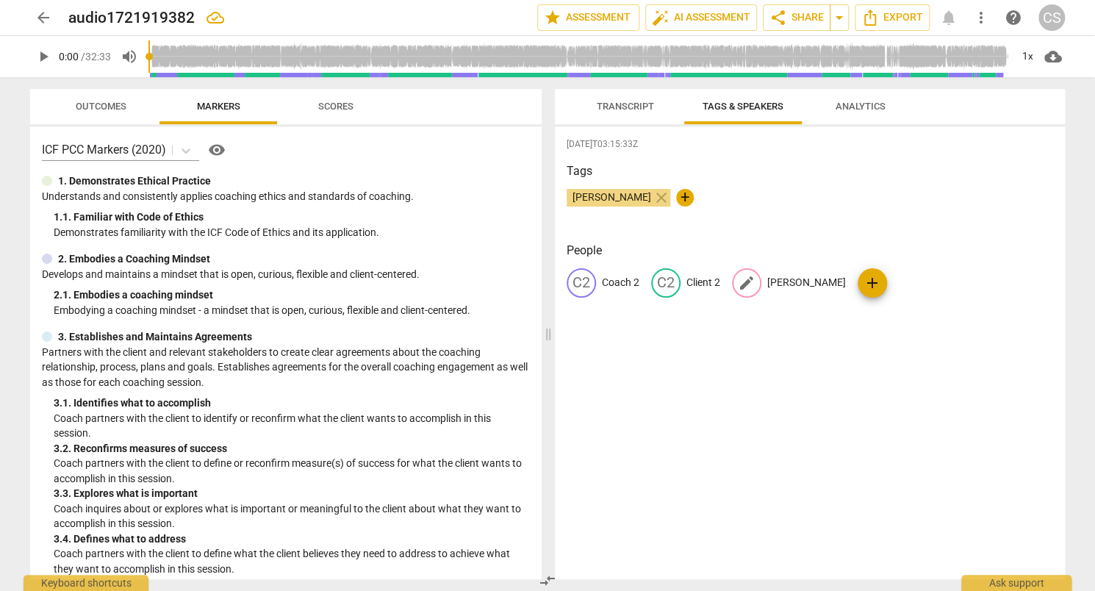
click at [786, 279] on p "Unknown Speaker" at bounding box center [806, 282] width 79 height 15
drag, startPoint x: 885, startPoint y: 292, endPoint x: 891, endPoint y: 282, distance: 11.9
click at [891, 282] on div "edit Unknown Speaker delete" at bounding box center [820, 282] width 176 height 29
click at [891, 282] on span "delete" at bounding box center [892, 282] width 15 height 15
click at [689, 17] on span "auto_fix_high AI Assessment" at bounding box center [701, 18] width 98 height 18
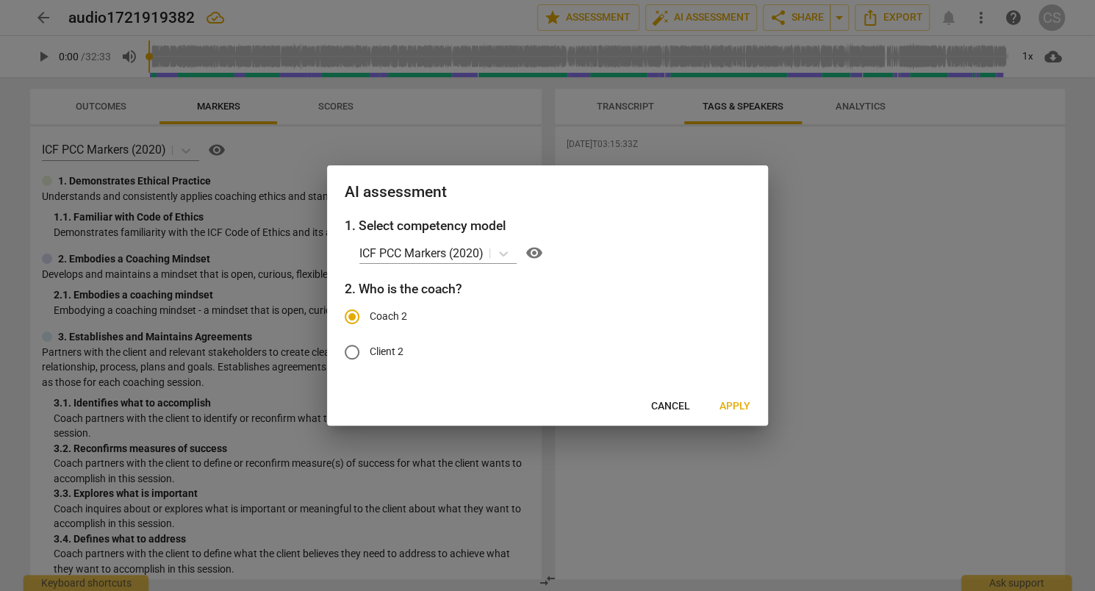
click at [725, 414] on button "Apply" at bounding box center [735, 406] width 54 height 26
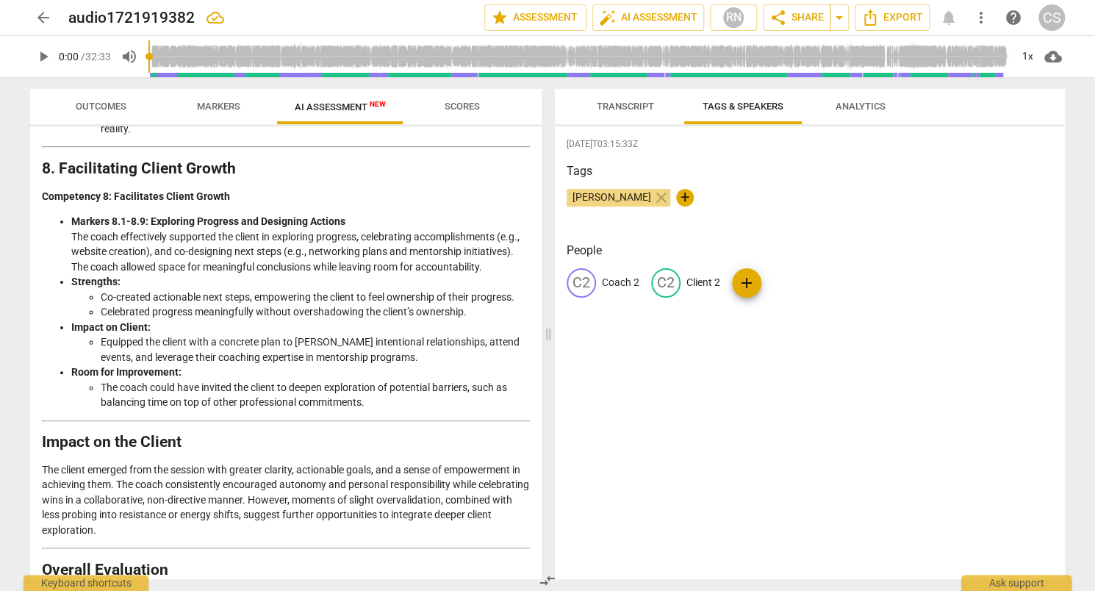
scroll to position [2280, 0]
